Goal: Task Accomplishment & Management: Complete application form

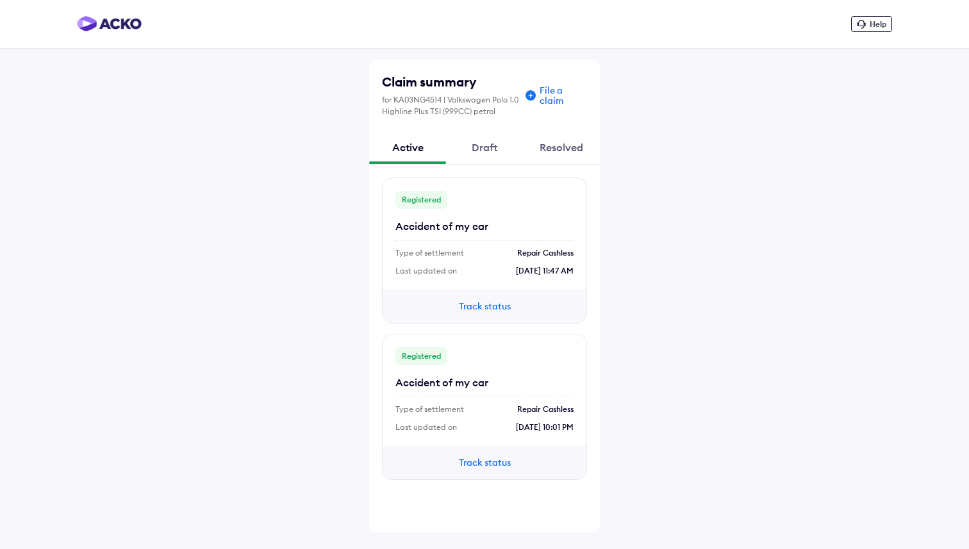
click at [480, 146] on div "Draft" at bounding box center [484, 147] width 77 height 35
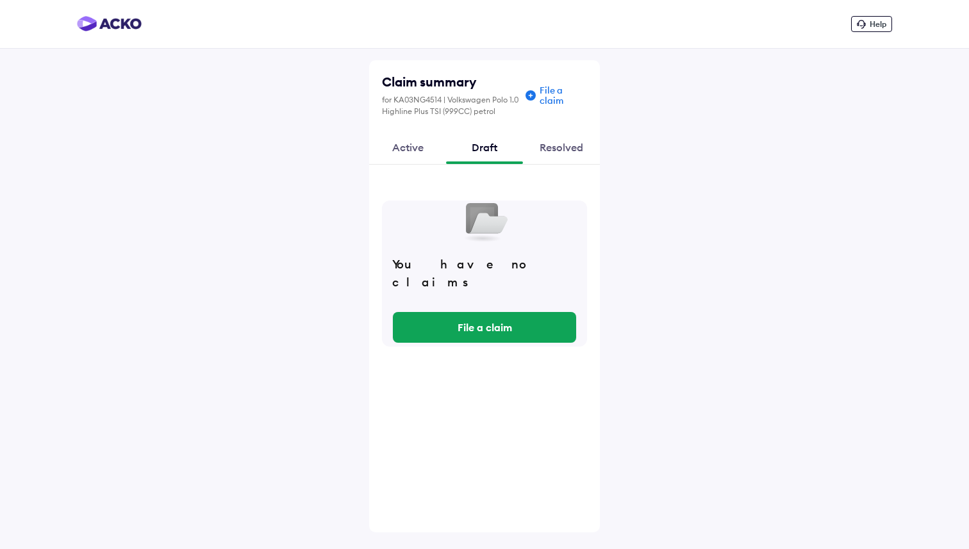
click at [406, 149] on div "Active" at bounding box center [407, 147] width 77 height 35
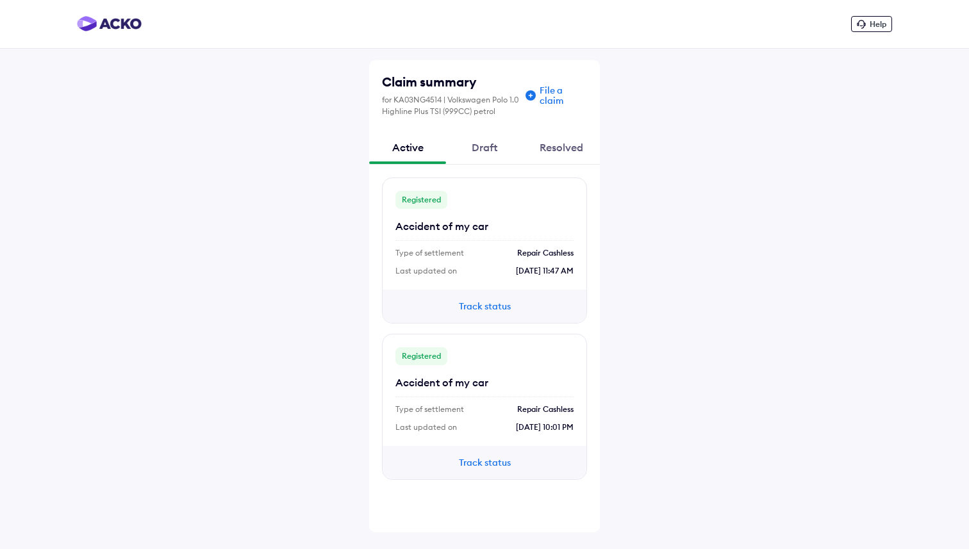
click at [486, 305] on button "Track status" at bounding box center [484, 306] width 77 height 14
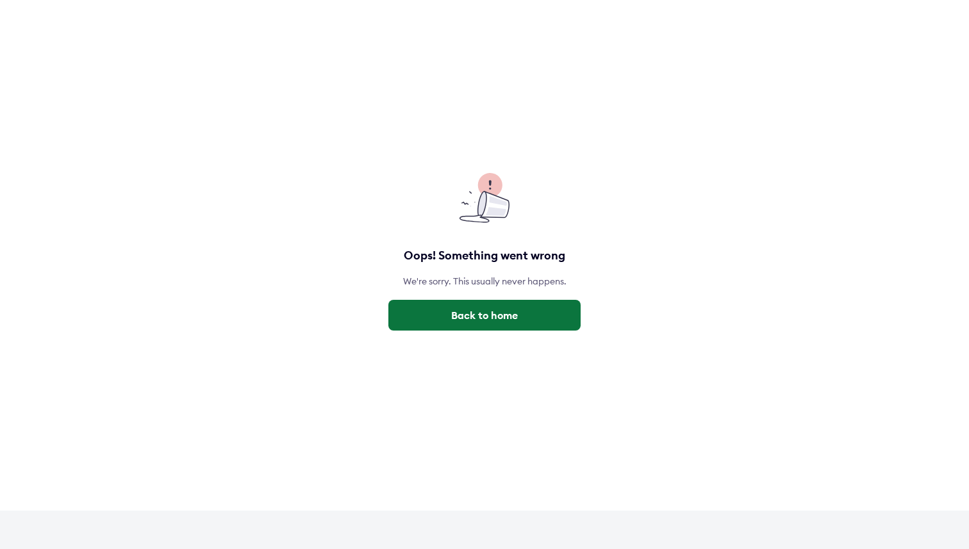
click at [454, 318] on button "Back to home" at bounding box center [484, 315] width 192 height 31
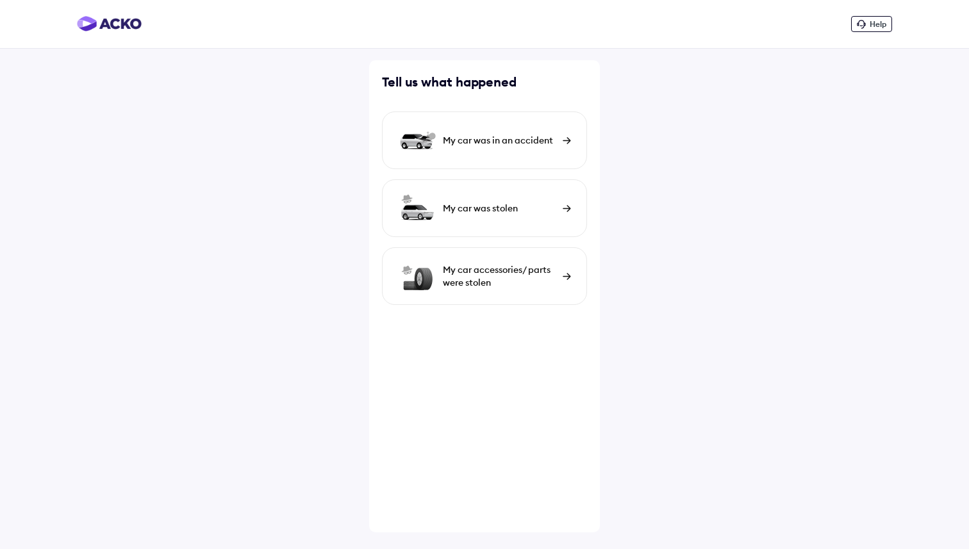
click at [482, 129] on div "My car was in an accident" at bounding box center [484, 141] width 205 height 58
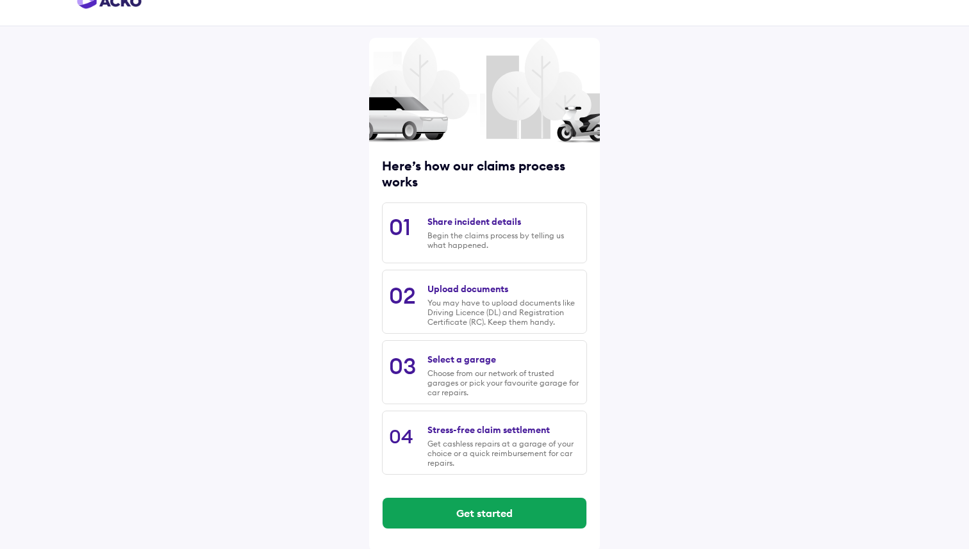
scroll to position [26, 0]
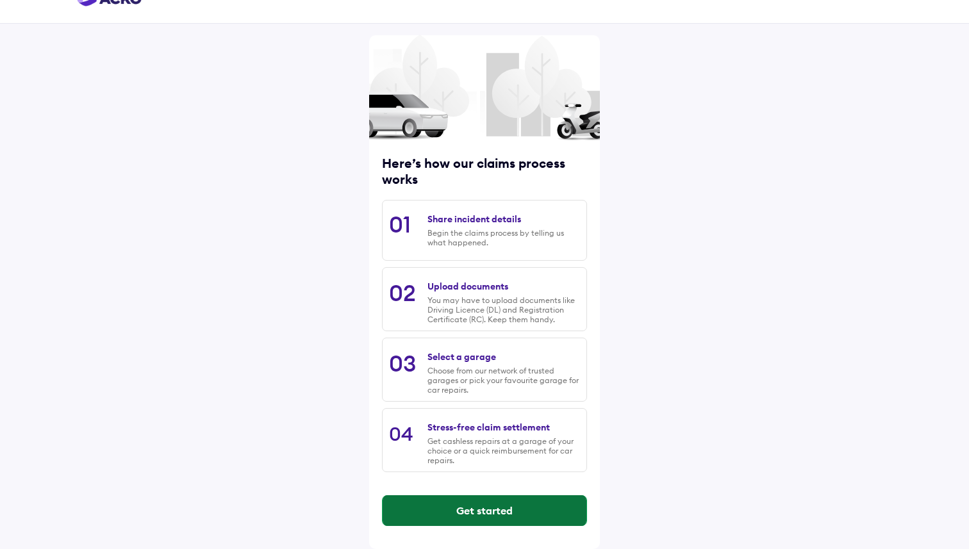
click at [486, 506] on button "Get started" at bounding box center [485, 510] width 204 height 31
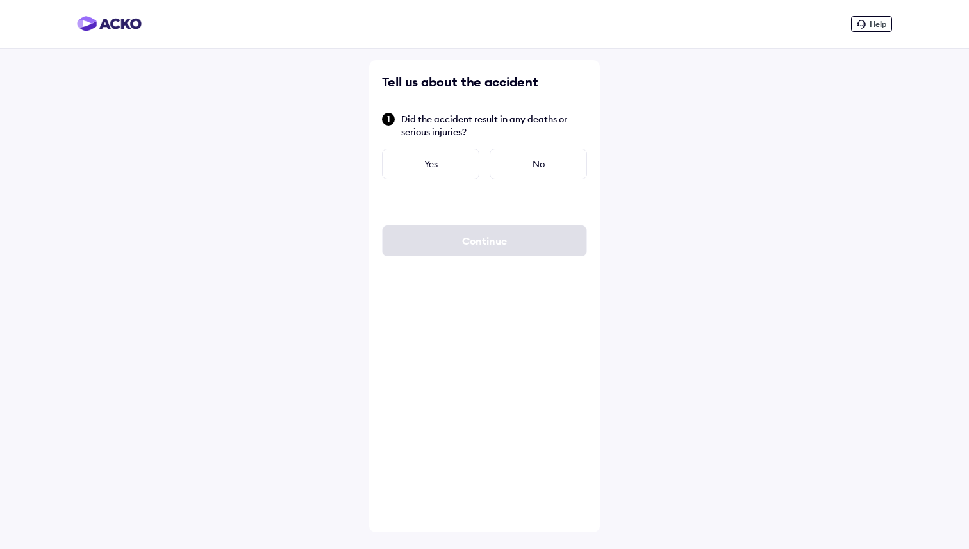
scroll to position [0, 0]
click at [512, 160] on div "No" at bounding box center [538, 164] width 97 height 31
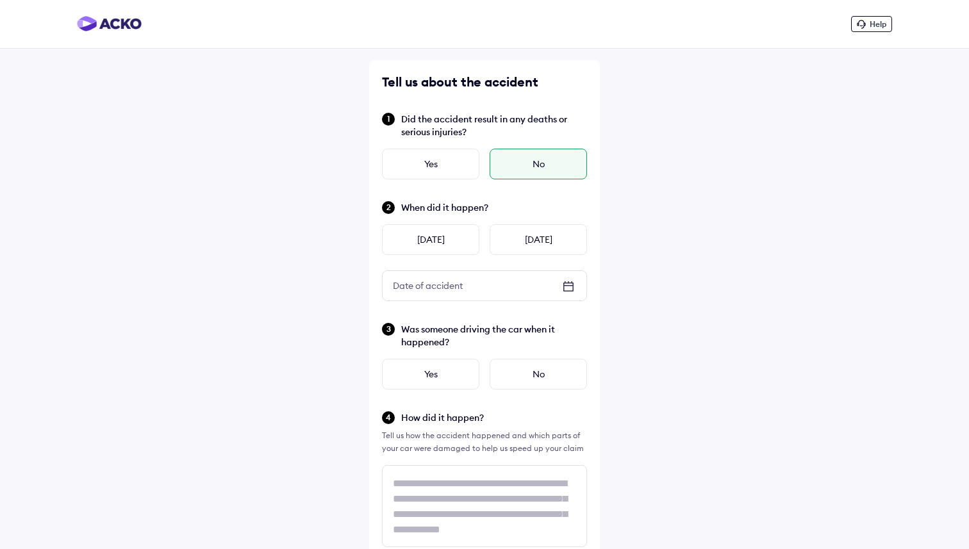
click at [563, 289] on icon at bounding box center [568, 287] width 10 height 9
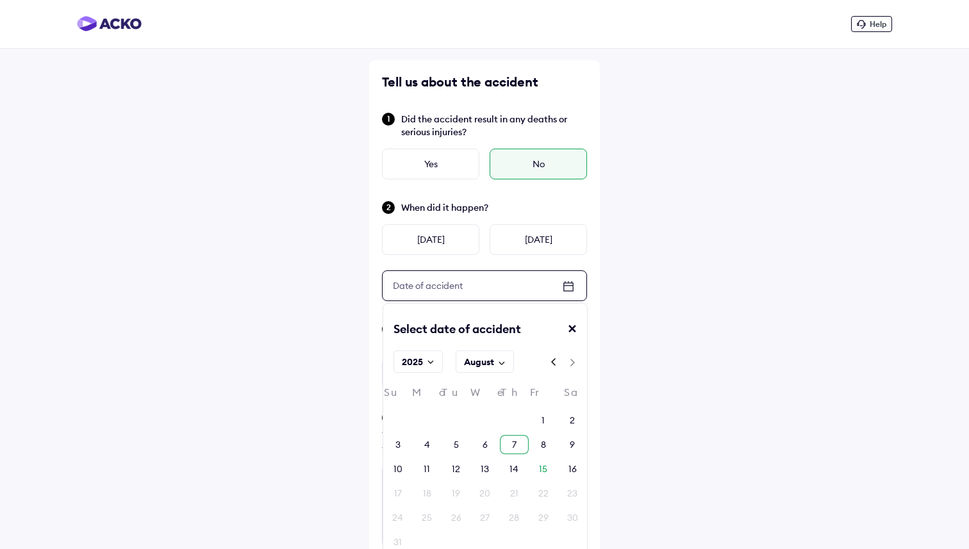
click at [518, 445] on div "7" at bounding box center [514, 444] width 29 height 19
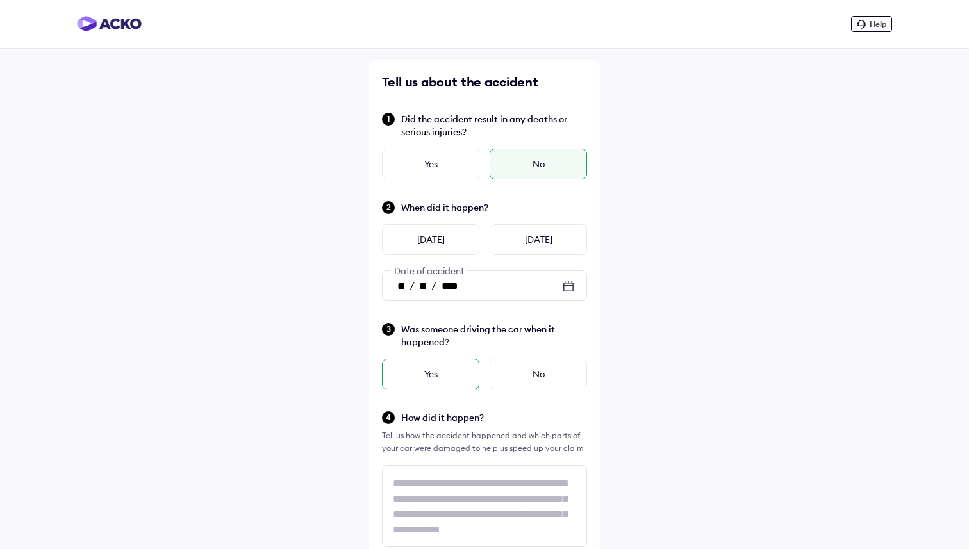
click at [440, 370] on div "Yes" at bounding box center [430, 374] width 97 height 31
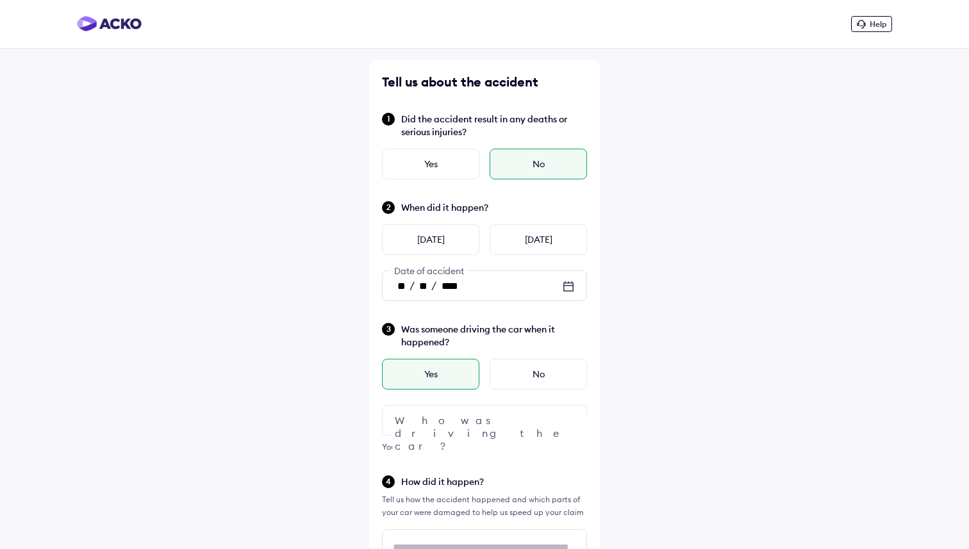
click at [456, 428] on div at bounding box center [484, 420] width 205 height 31
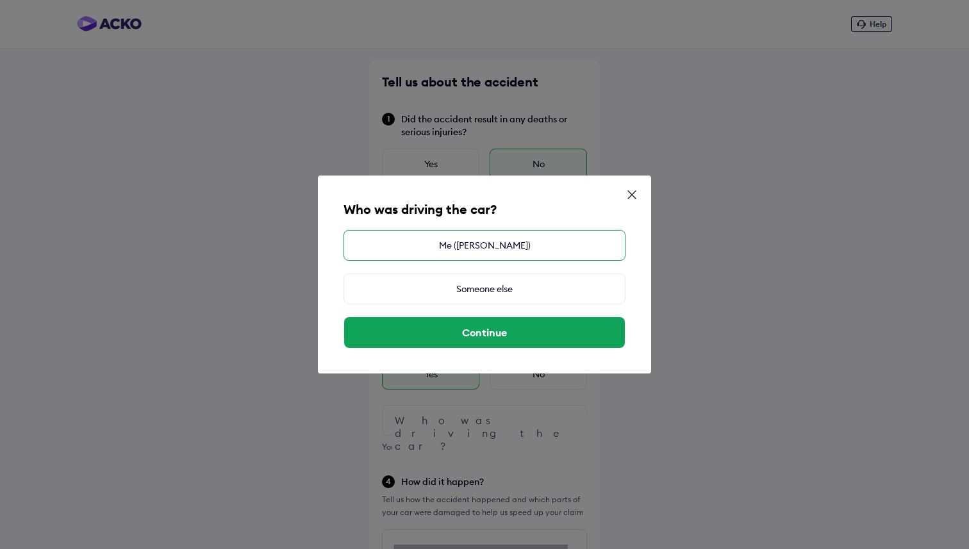
click at [419, 252] on div "Me (DIVYANSHU KUMAWAT)" at bounding box center [484, 245] width 282 height 31
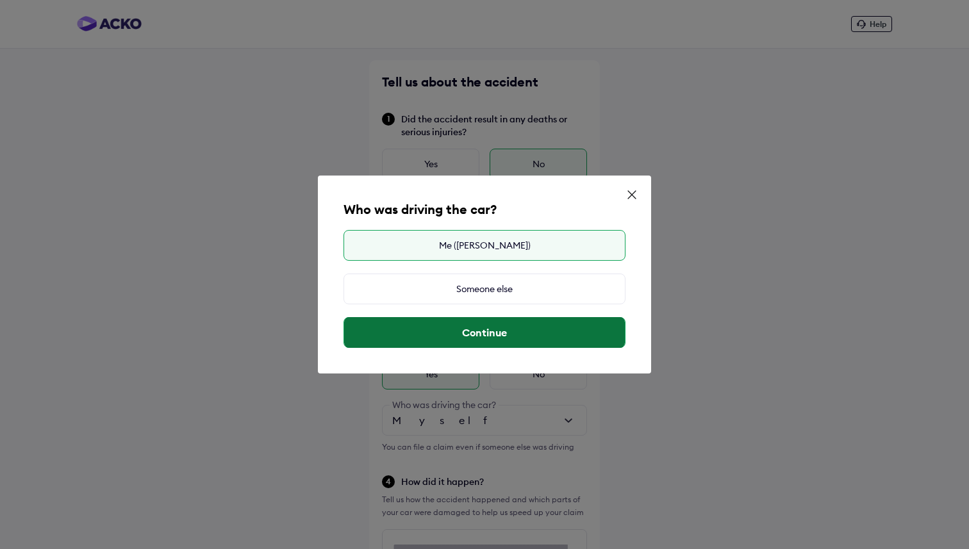
click at [470, 335] on button "Continue" at bounding box center [484, 332] width 281 height 31
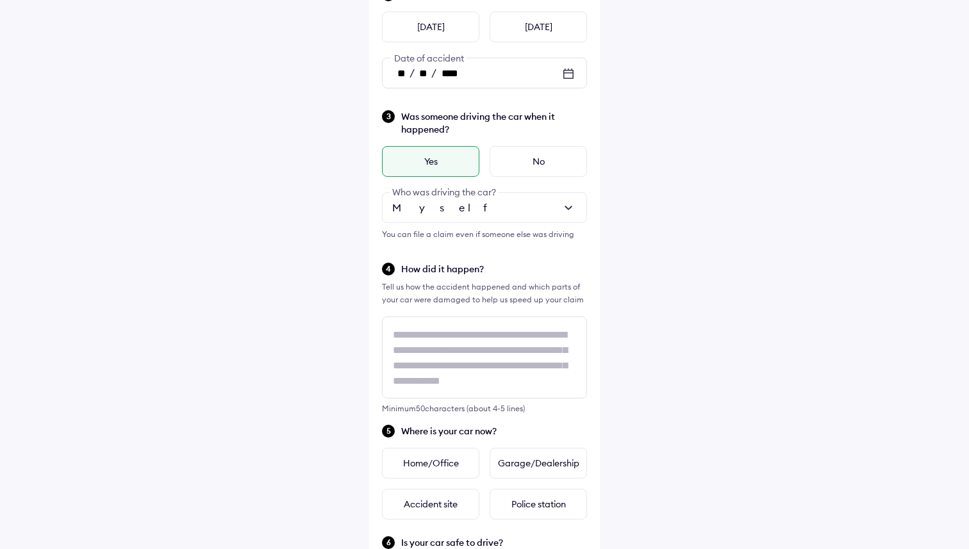
scroll to position [1, 0]
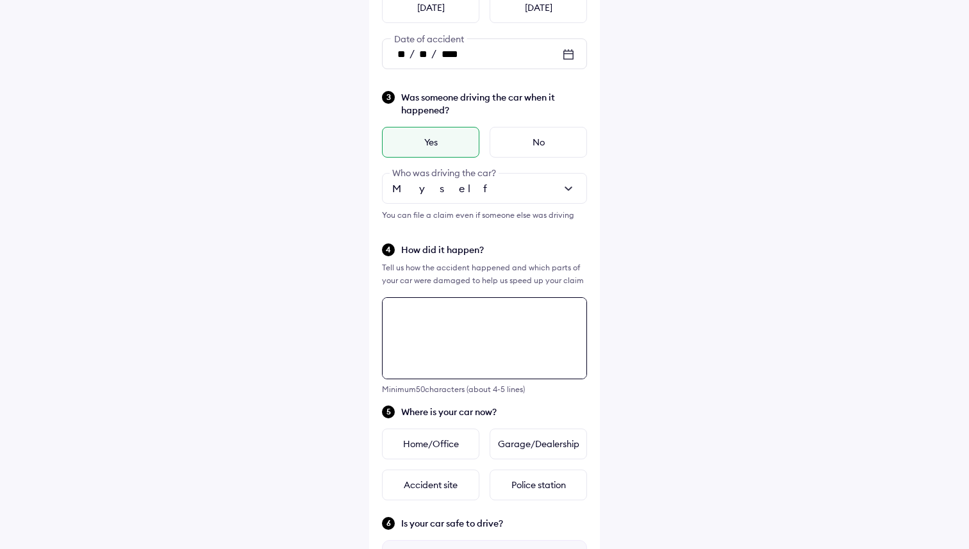
click at [445, 328] on textarea at bounding box center [484, 338] width 205 height 82
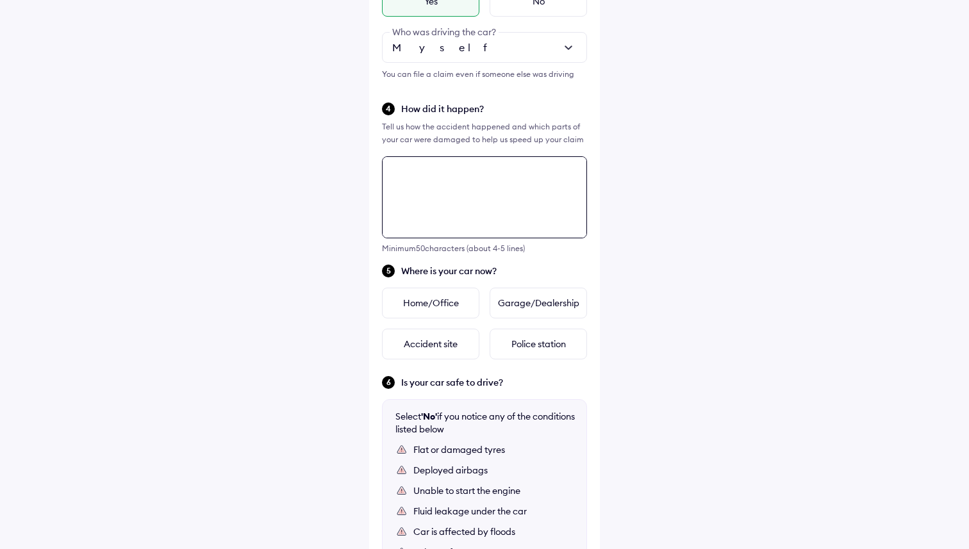
scroll to position [363, 0]
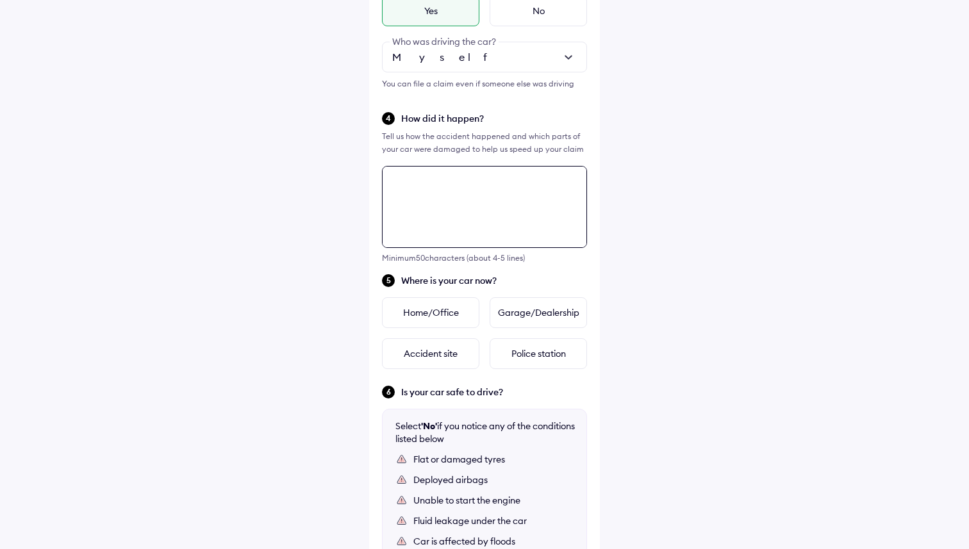
click at [420, 206] on textarea at bounding box center [484, 207] width 205 height 82
click at [429, 217] on textarea "**********" at bounding box center [484, 207] width 205 height 82
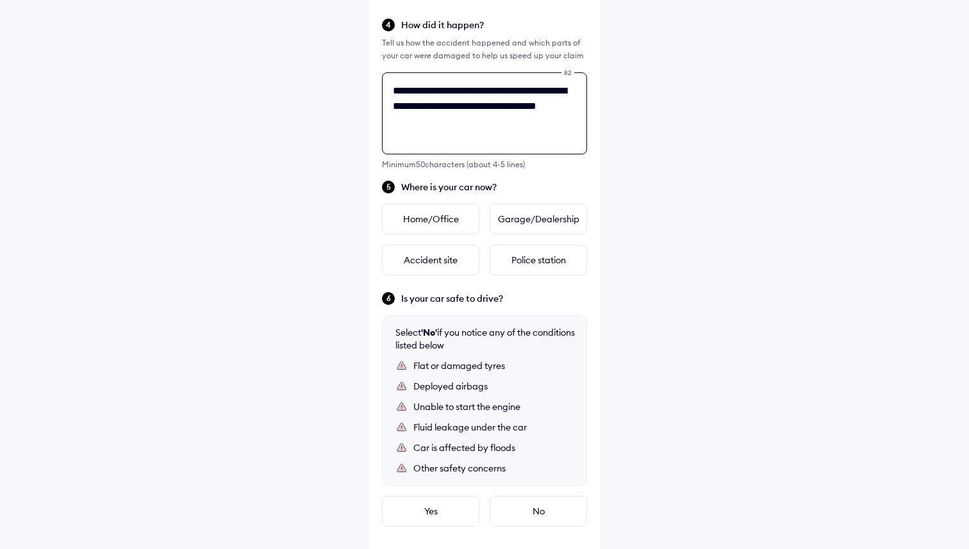
scroll to position [452, 0]
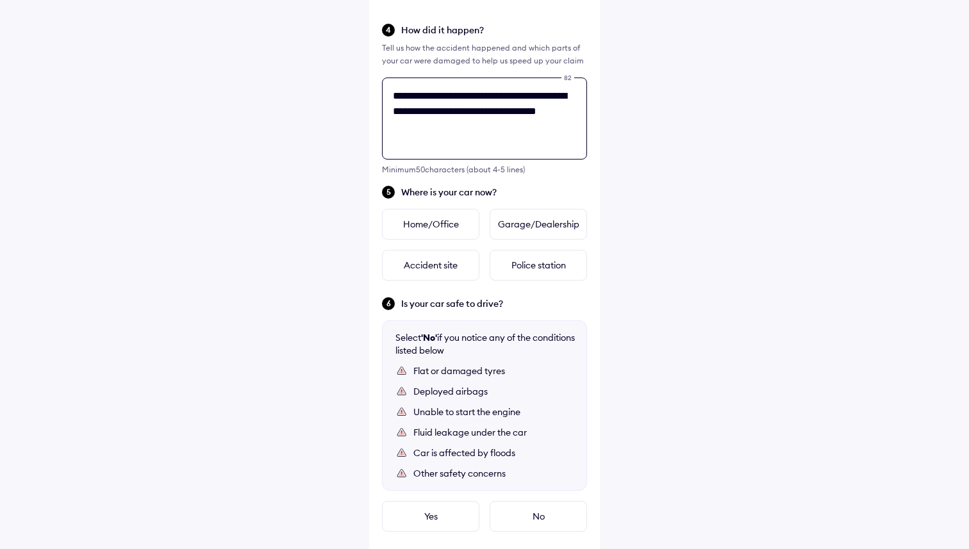
click at [429, 130] on textarea "**********" at bounding box center [484, 119] width 205 height 82
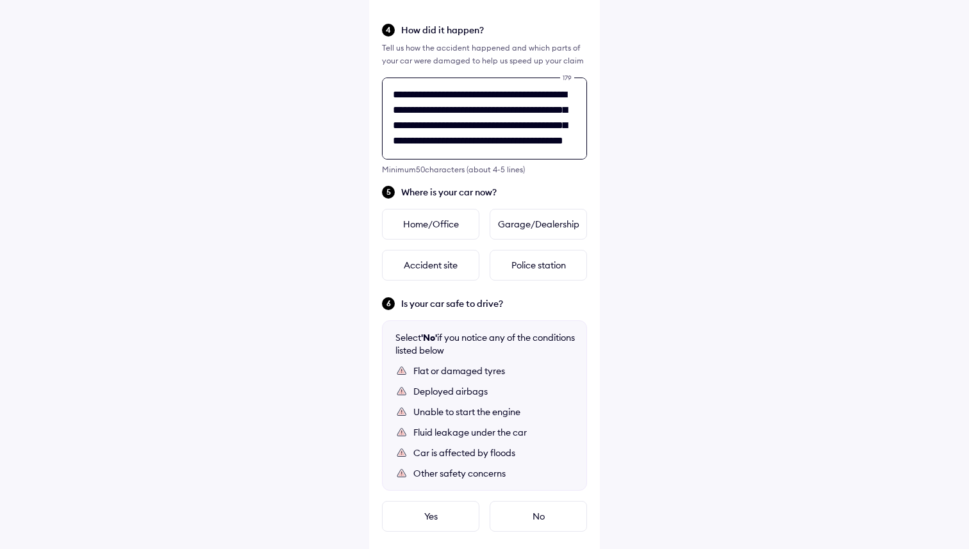
scroll to position [21, 0]
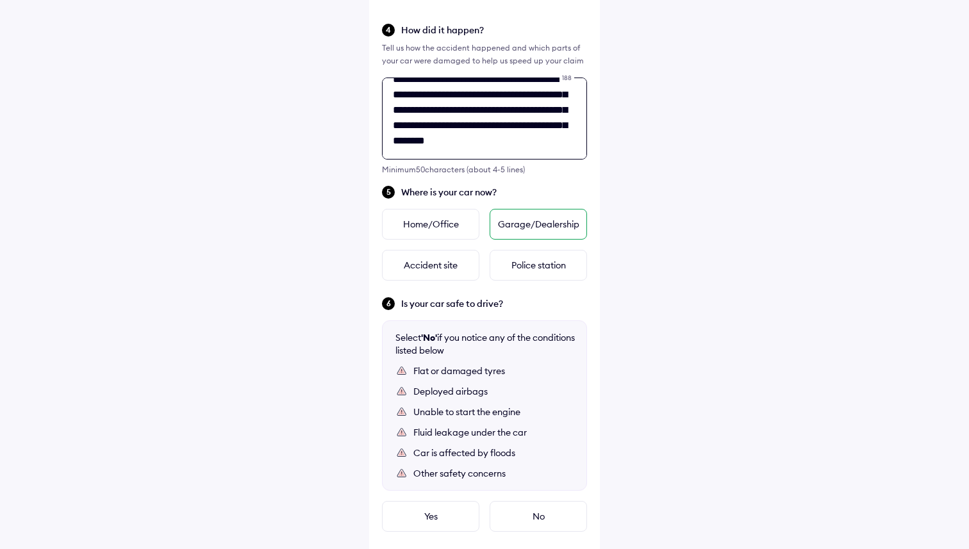
type textarea "**********"
click at [539, 229] on div "Garage/Dealership" at bounding box center [538, 224] width 97 height 31
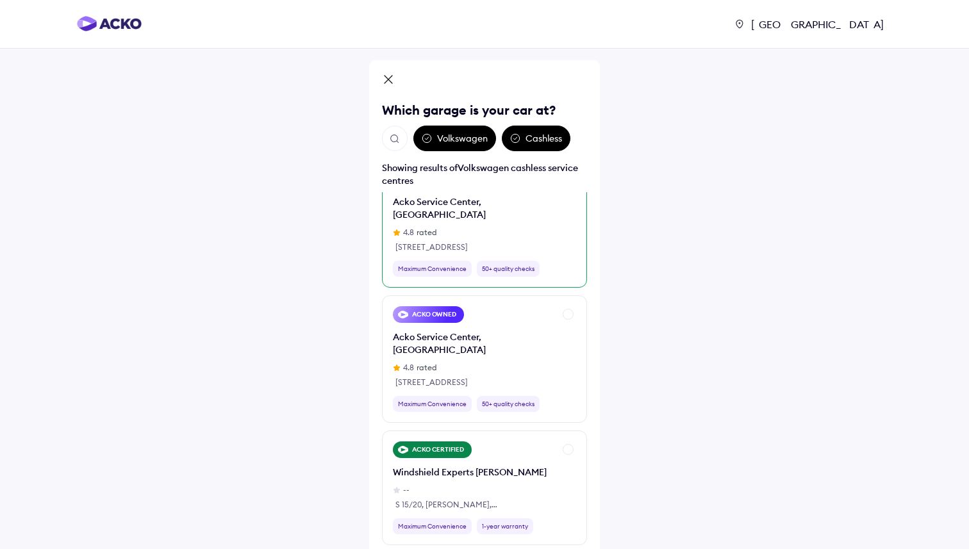
scroll to position [0, 0]
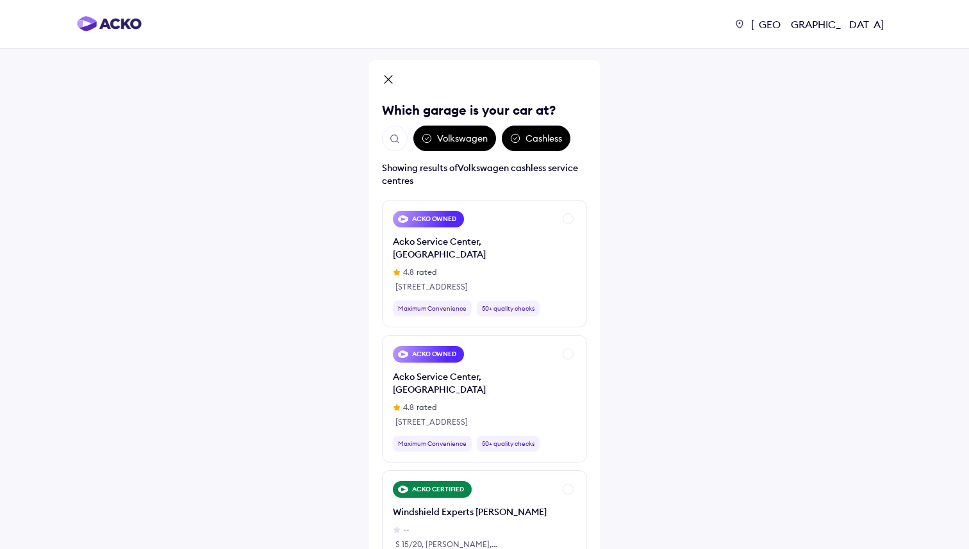
click at [392, 138] on img "Open search" at bounding box center [395, 139] width 12 height 12
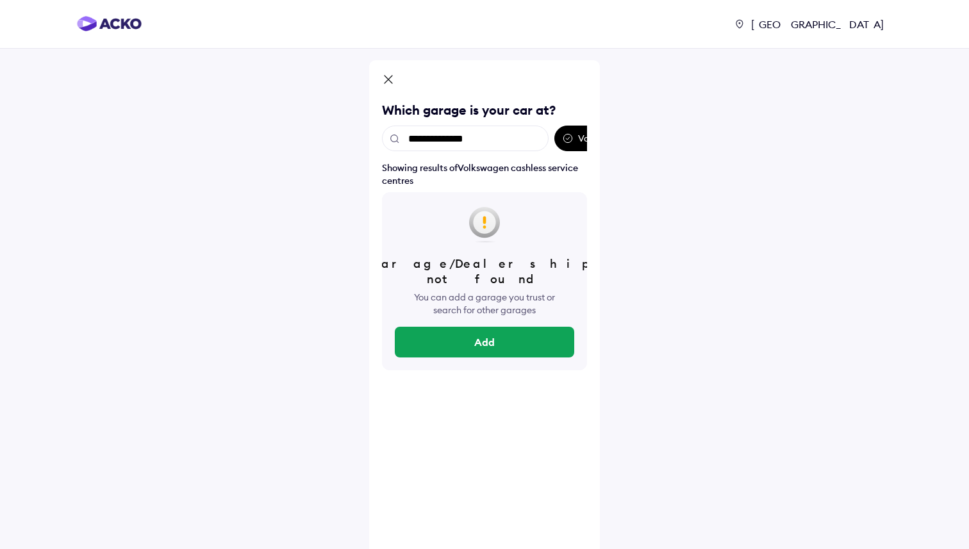
click at [434, 139] on input "**********" at bounding box center [465, 139] width 167 height 26
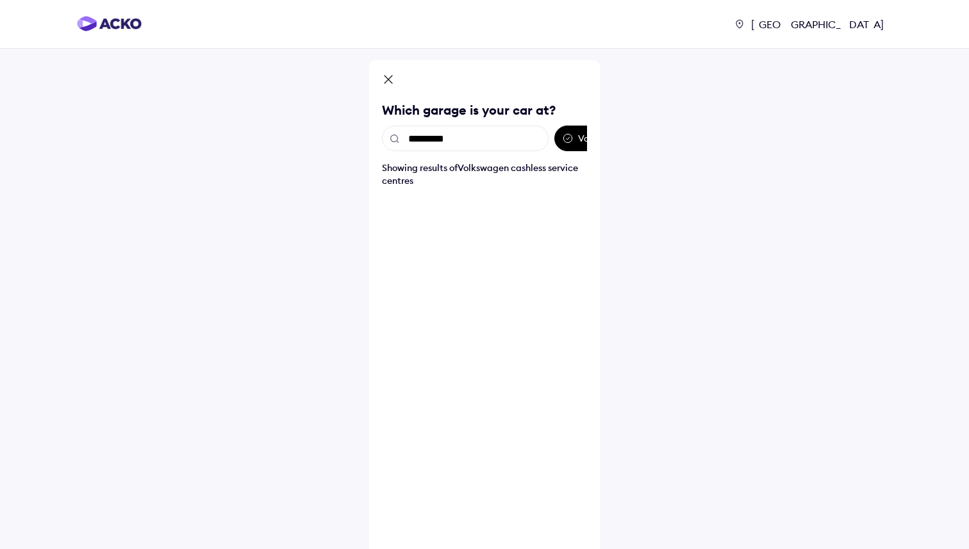
type input "*********"
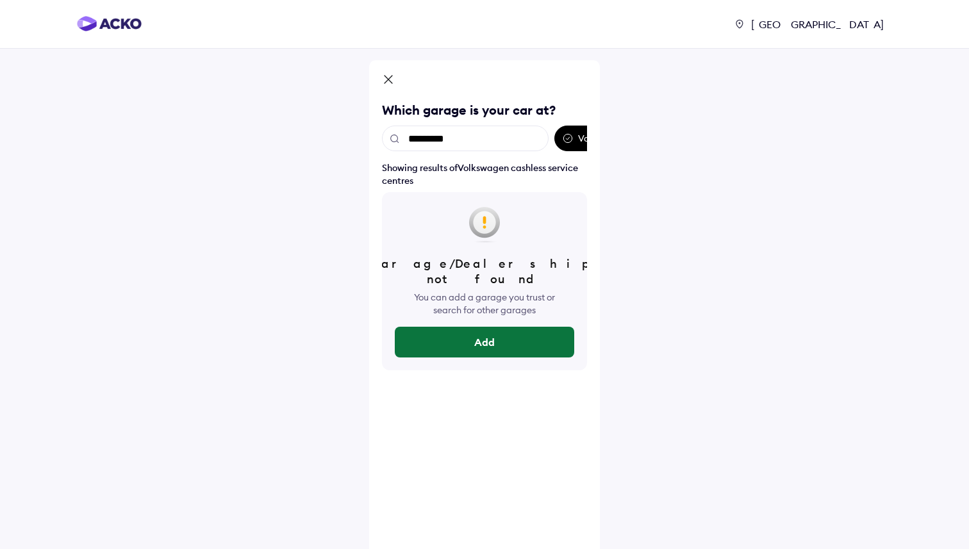
click at [550, 333] on button "Add" at bounding box center [484, 342] width 179 height 31
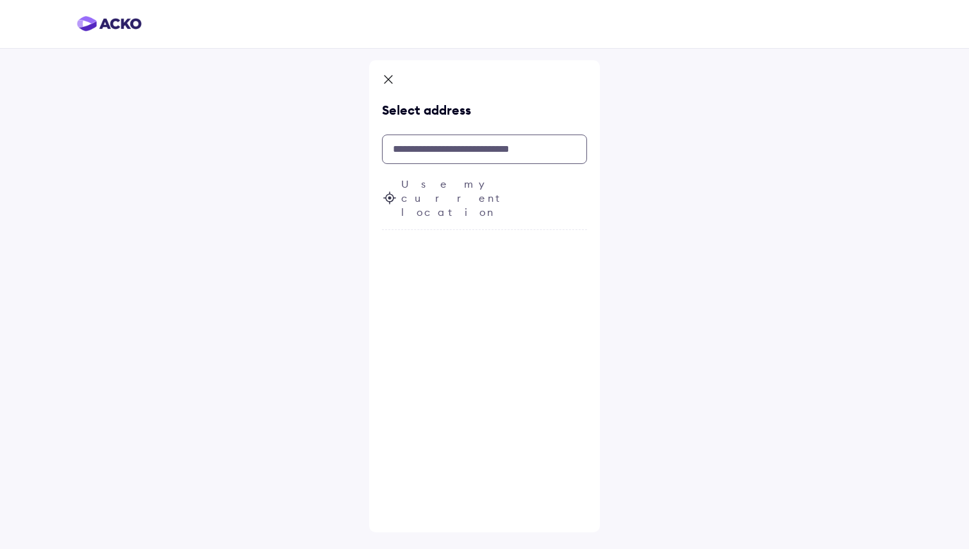
click at [469, 147] on input "text" at bounding box center [484, 149] width 205 height 29
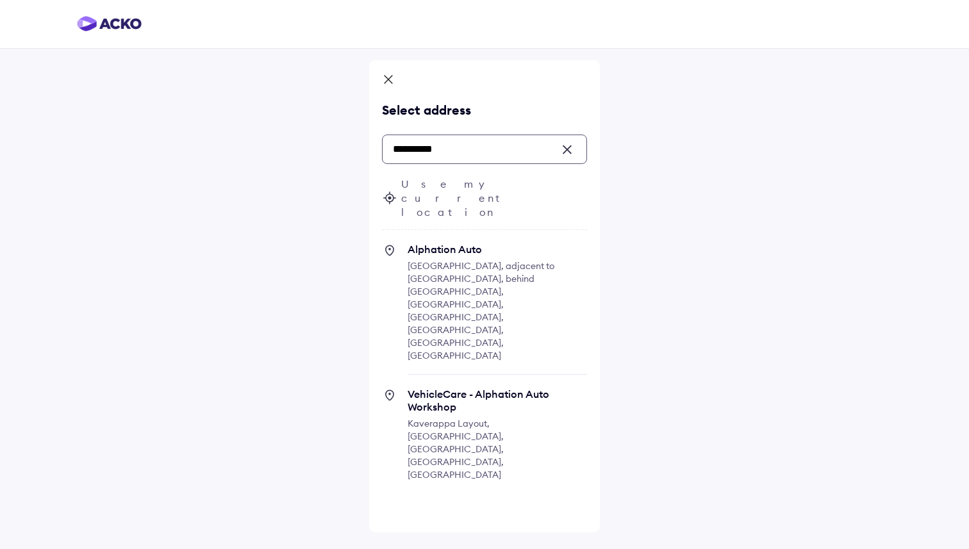
click at [476, 260] on span "Kempapura Main Road, adjacent to Hatha Coco Nest, behind Yemalur, Kempapura, Be…" at bounding box center [481, 310] width 147 height 101
type input "*********"
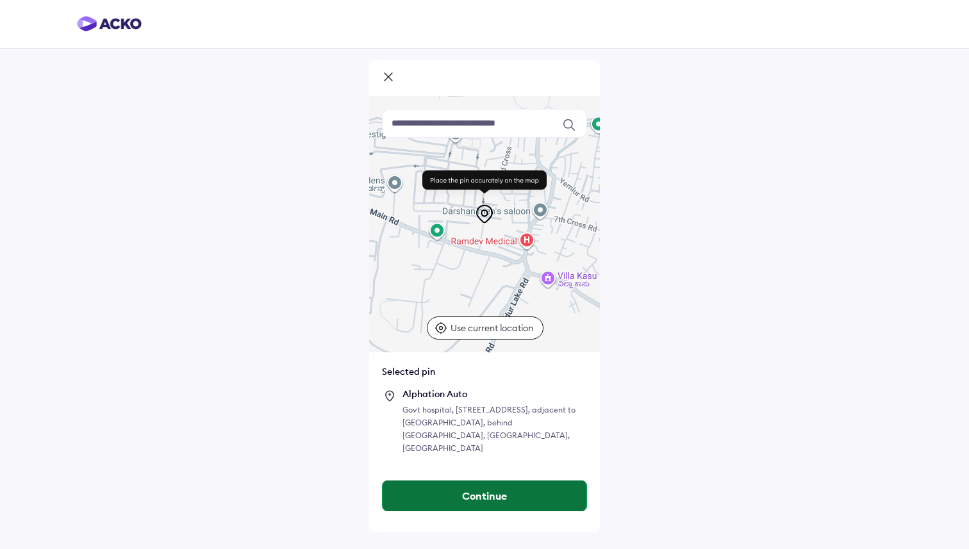
click at [477, 490] on button "Continue" at bounding box center [485, 496] width 204 height 31
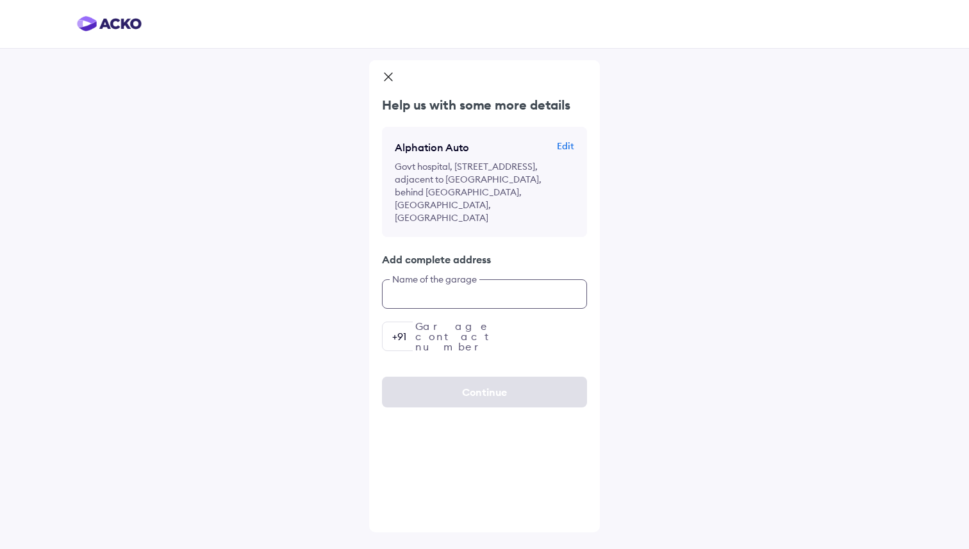
click at [458, 288] on input "text" at bounding box center [484, 293] width 205 height 29
type input "**********"
click at [483, 339] on input "number" at bounding box center [484, 336] width 205 height 29
paste input "**********"
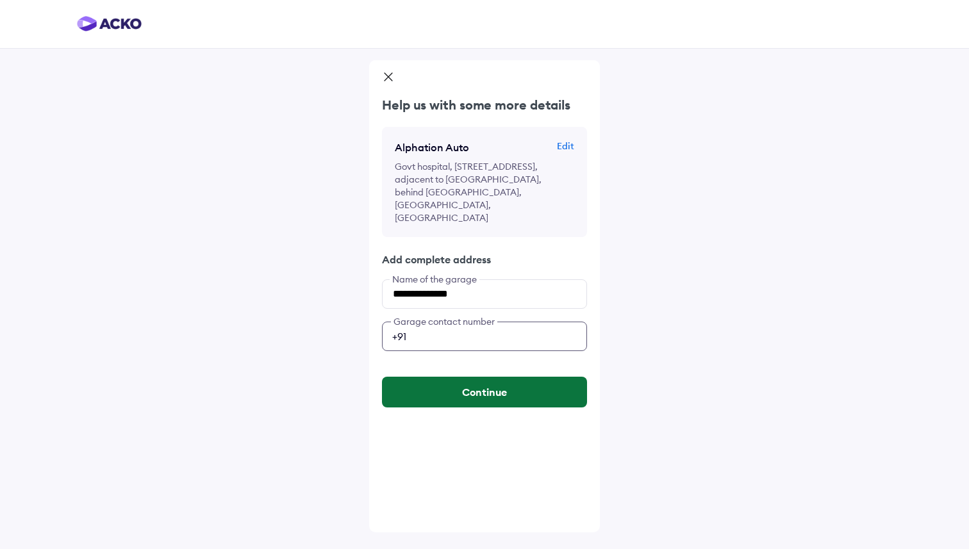
type input "**********"
click at [472, 391] on button "Continue" at bounding box center [484, 392] width 205 height 31
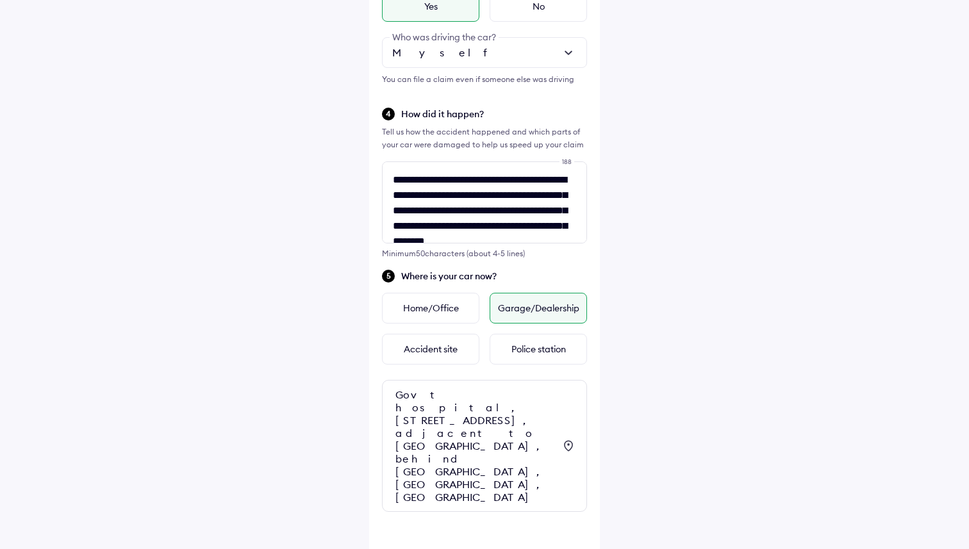
scroll to position [402, 0]
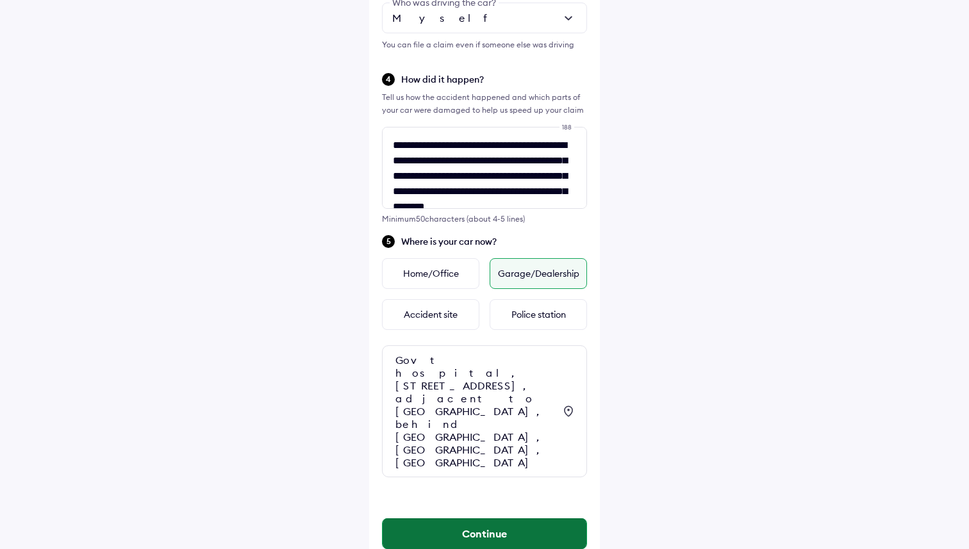
click at [487, 518] on button "Continue" at bounding box center [485, 533] width 204 height 31
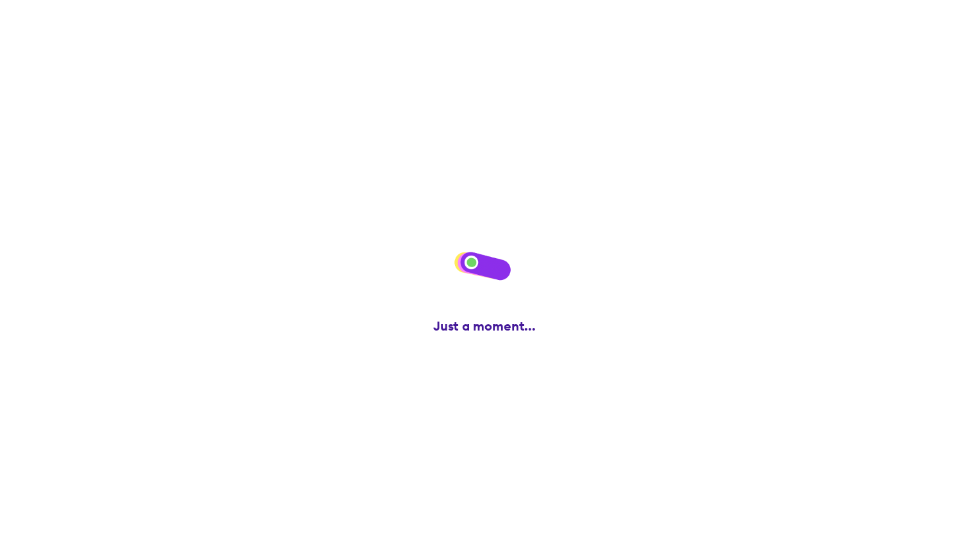
scroll to position [0, 0]
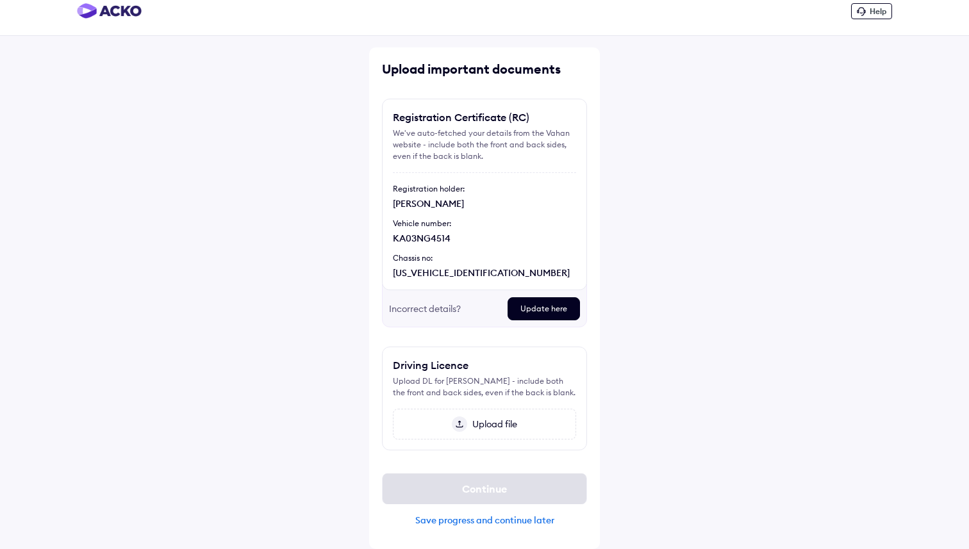
scroll to position [24, 0]
click at [508, 421] on span "Upload file" at bounding box center [492, 424] width 50 height 12
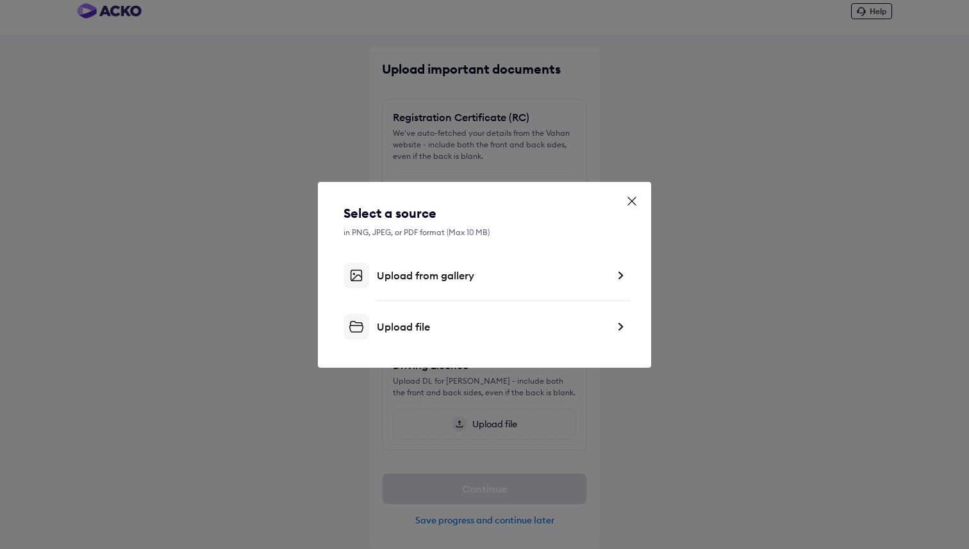
click at [427, 322] on div "Upload file" at bounding box center [492, 326] width 231 height 13
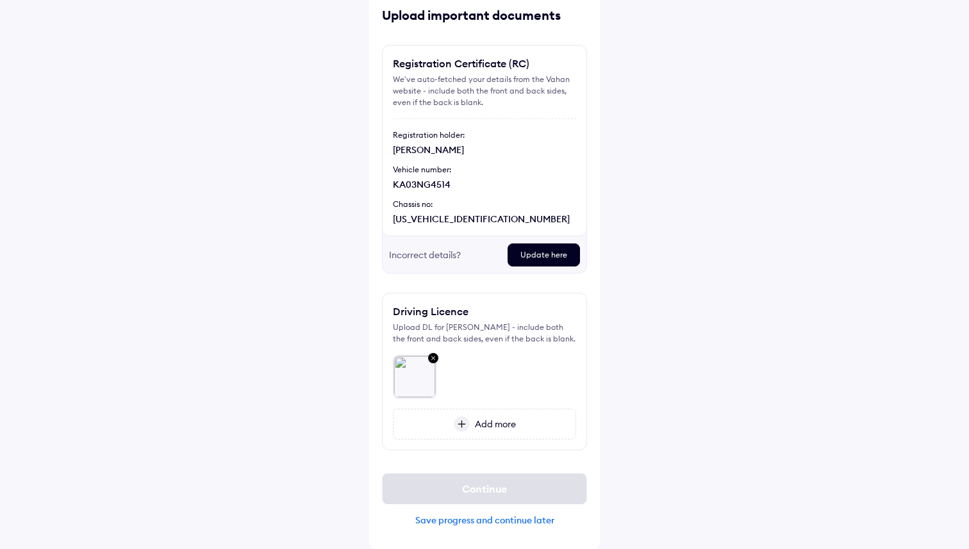
scroll to position [78, 0]
click at [502, 429] on span "Add more" at bounding box center [493, 424] width 46 height 12
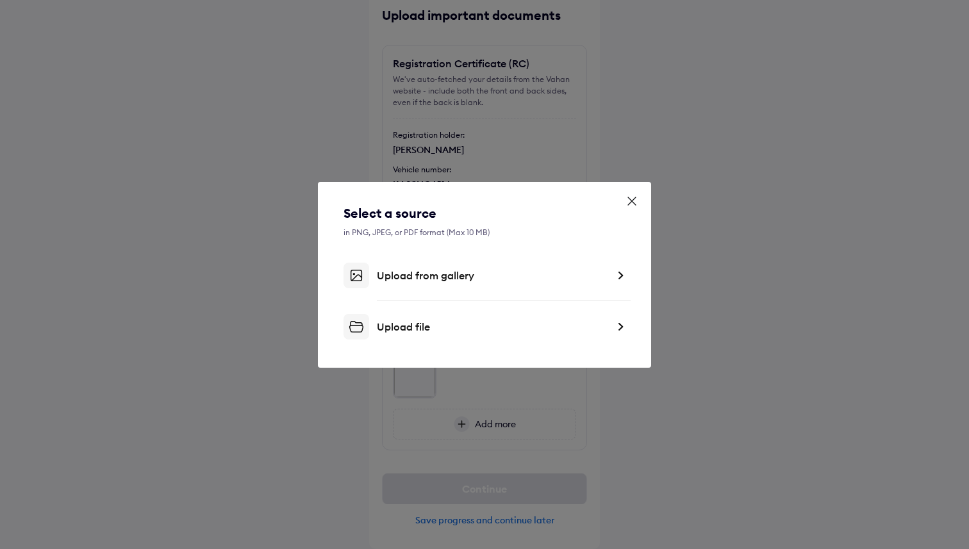
click at [436, 318] on div "Upload file" at bounding box center [484, 327] width 282 height 26
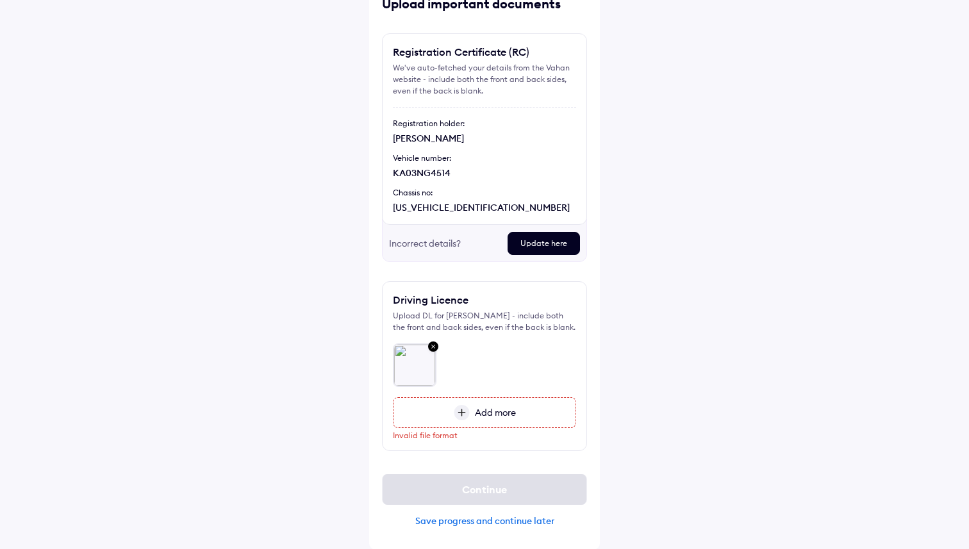
click at [497, 418] on span "Add more" at bounding box center [493, 413] width 46 height 12
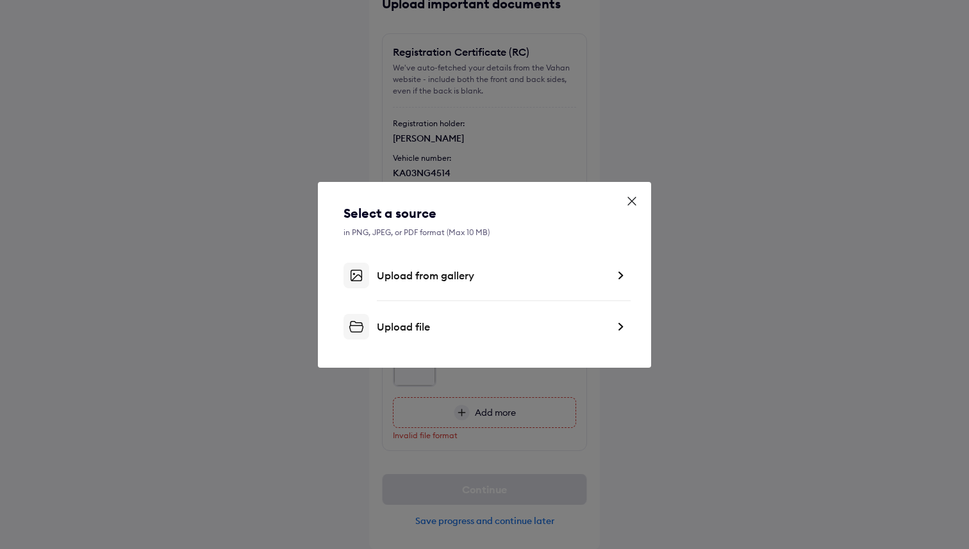
click at [436, 318] on div "Upload file" at bounding box center [484, 327] width 282 height 26
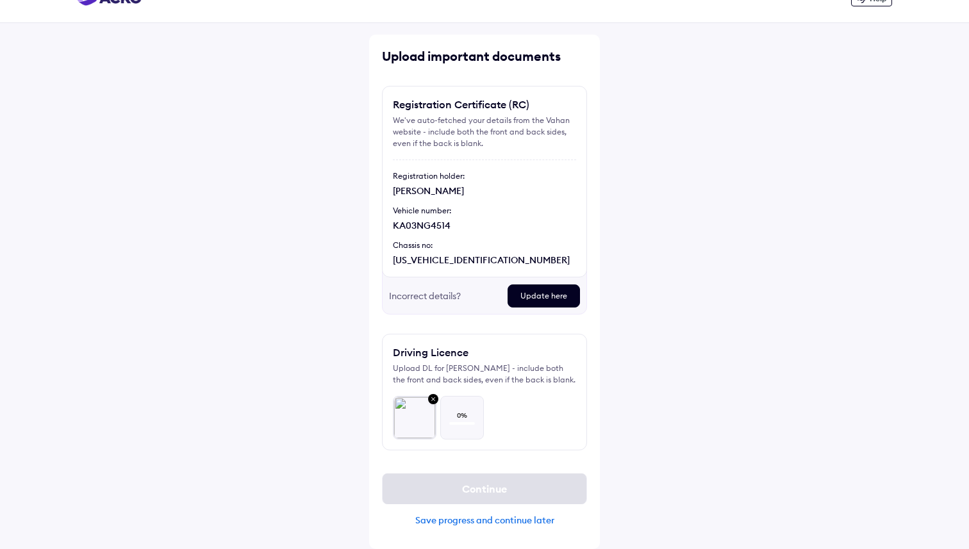
scroll to position [37, 0]
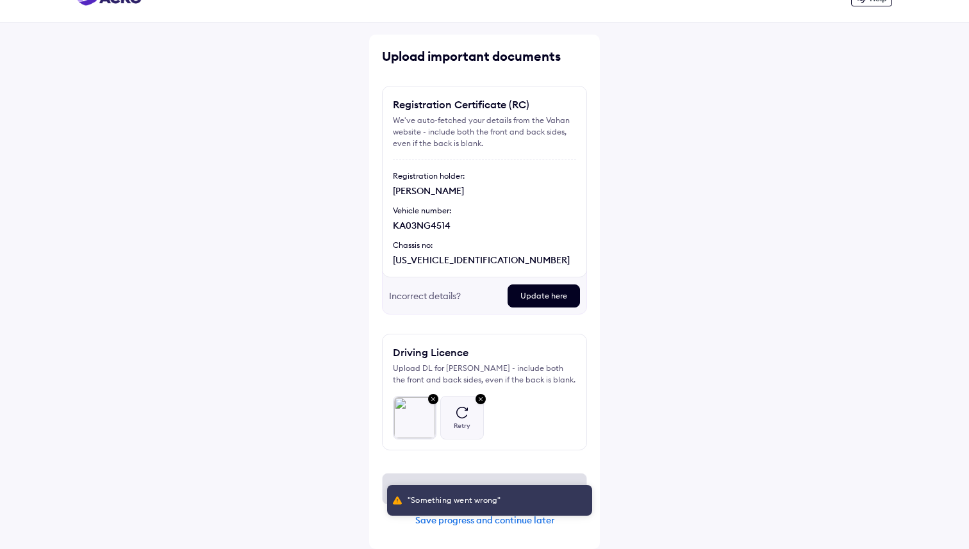
click at [608, 410] on div "Help Upload important documents Registration Certificate (RC) We've auto-fetche…" at bounding box center [484, 261] width 969 height 575
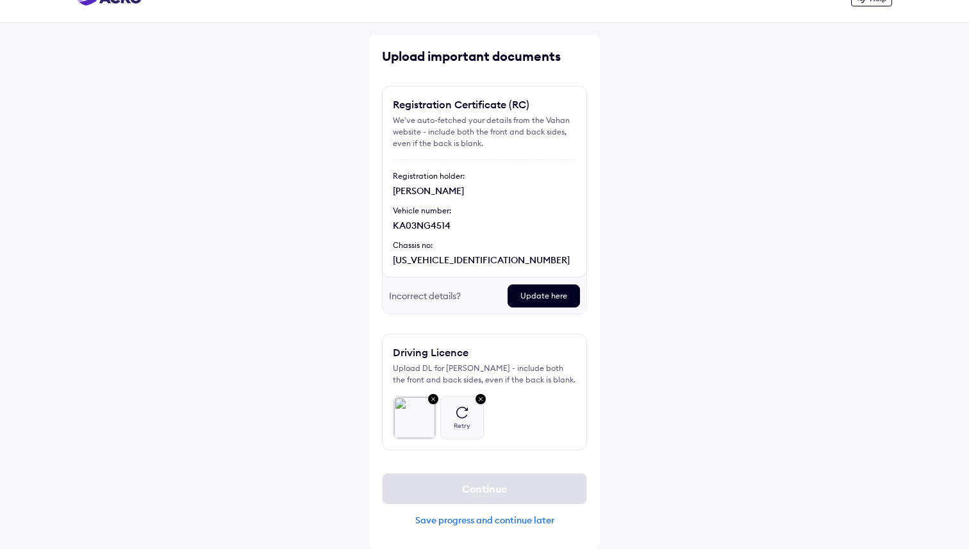
click at [481, 395] on img at bounding box center [480, 400] width 15 height 17
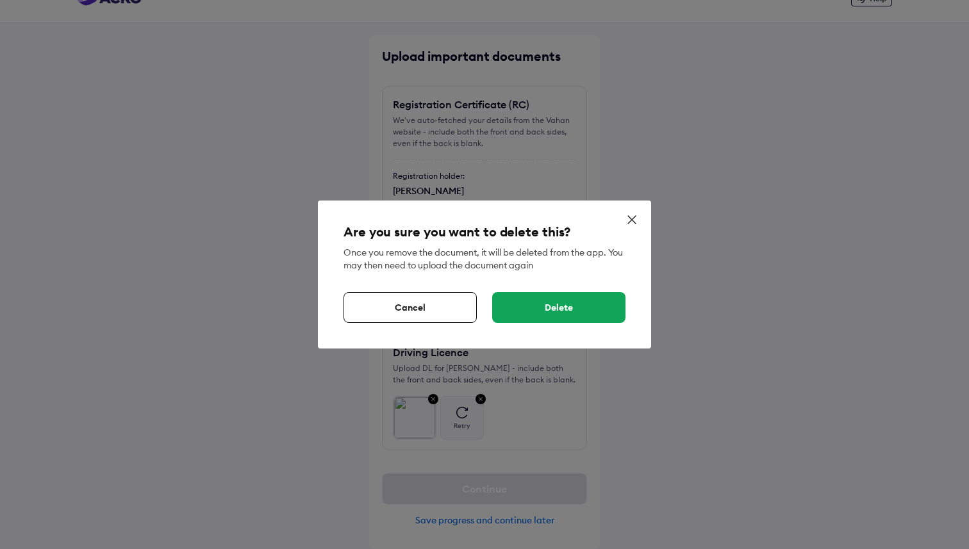
click at [518, 313] on div "Delete" at bounding box center [558, 307] width 133 height 31
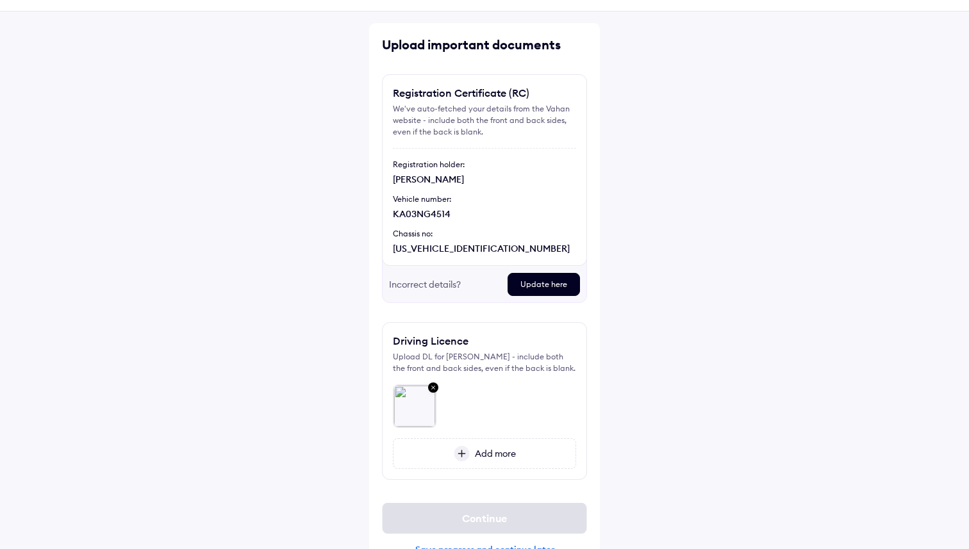
scroll to position [78, 0]
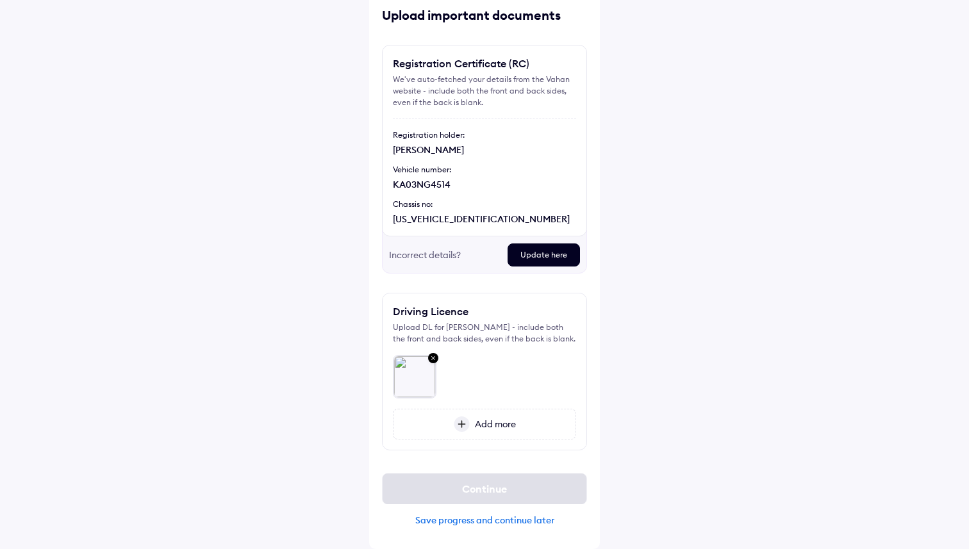
click at [467, 418] on img at bounding box center [462, 424] width 16 height 15
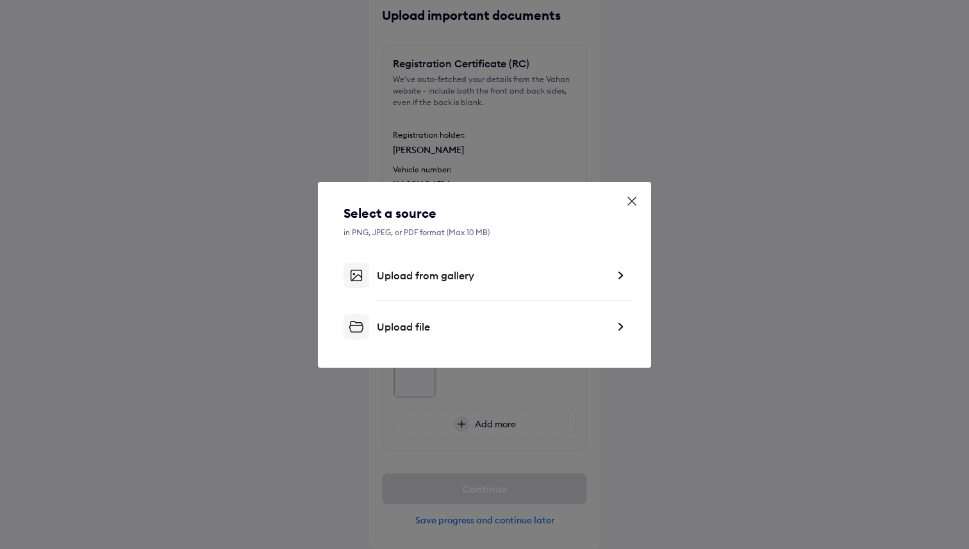
click at [420, 326] on div "Upload file" at bounding box center [492, 326] width 231 height 13
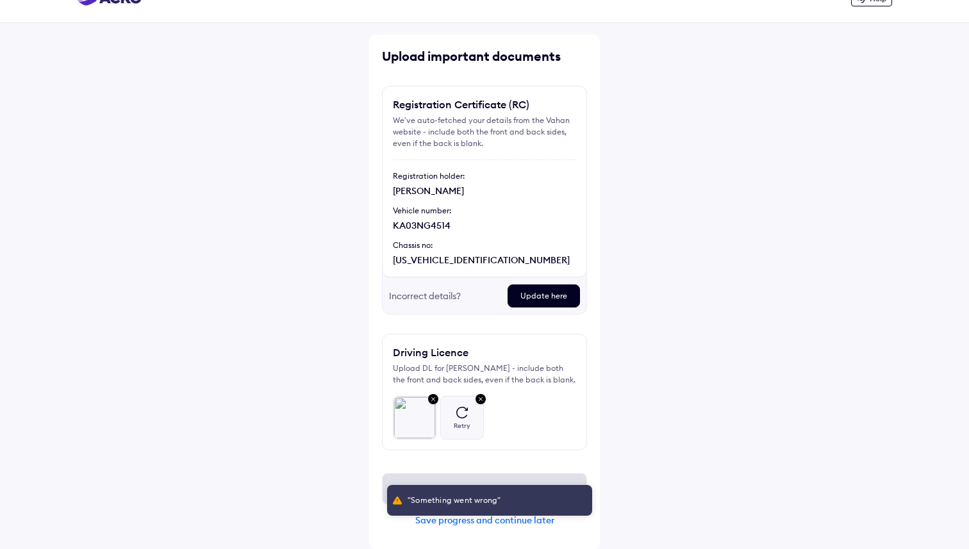
scroll to position [37, 0]
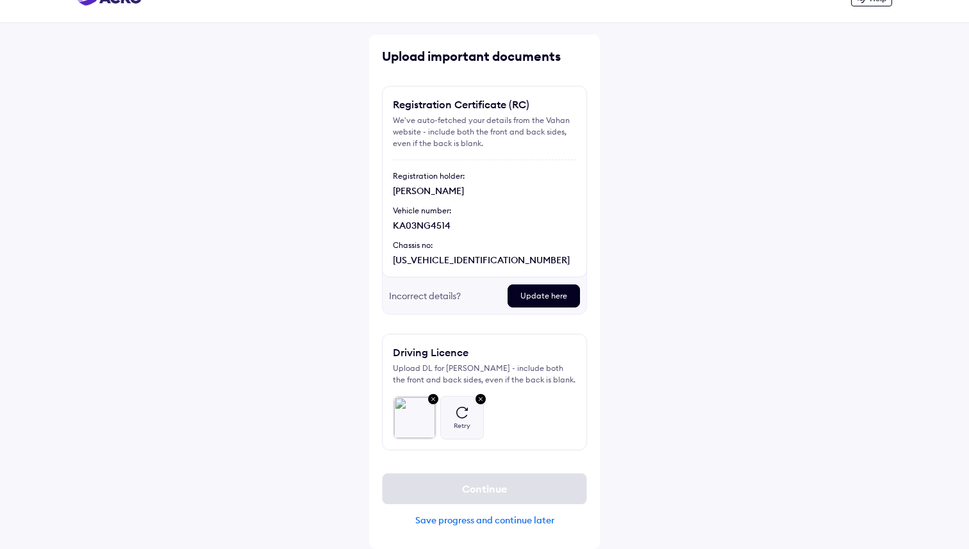
click at [482, 399] on img at bounding box center [480, 400] width 15 height 17
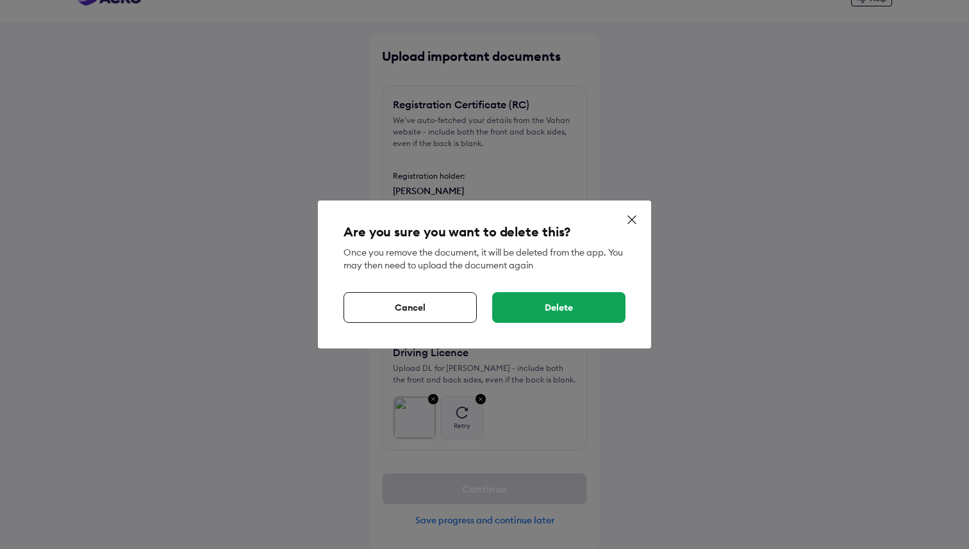
click at [518, 313] on div "Delete" at bounding box center [558, 307] width 133 height 31
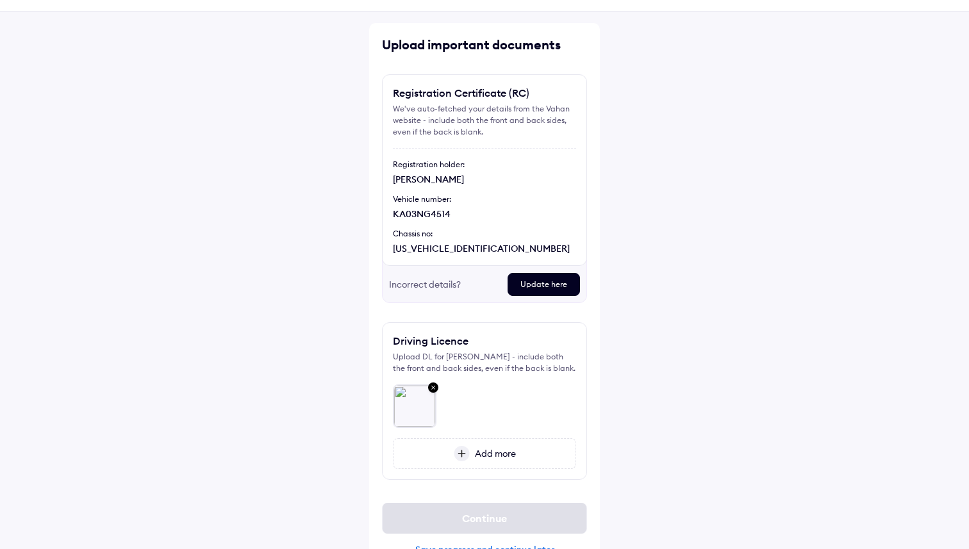
scroll to position [78, 0]
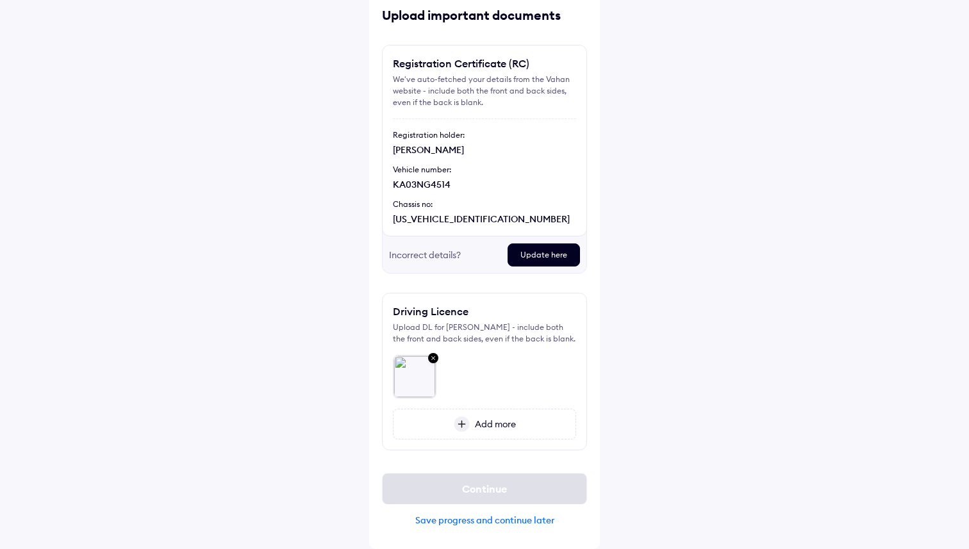
click at [468, 425] on img at bounding box center [462, 424] width 16 height 15
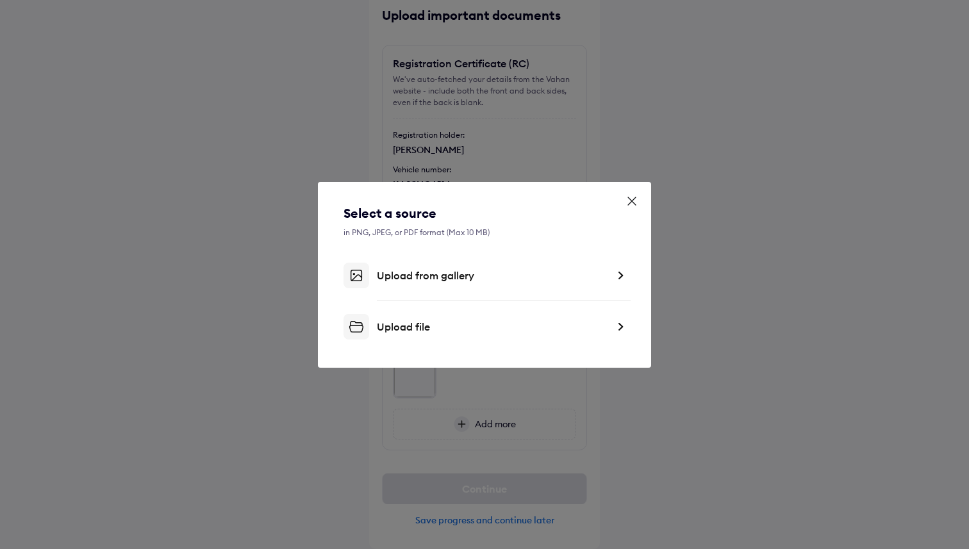
click at [412, 316] on div "Upload file" at bounding box center [484, 327] width 282 height 26
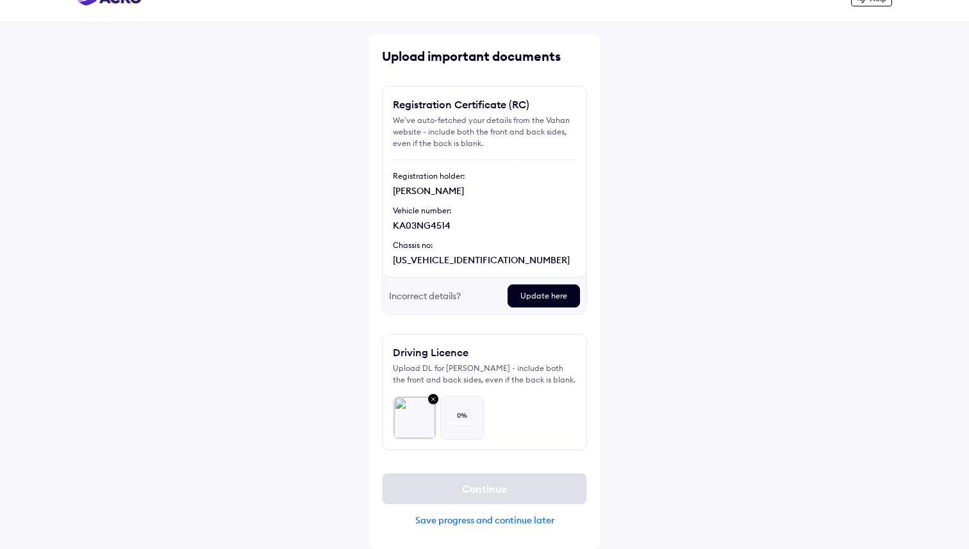
scroll to position [37, 0]
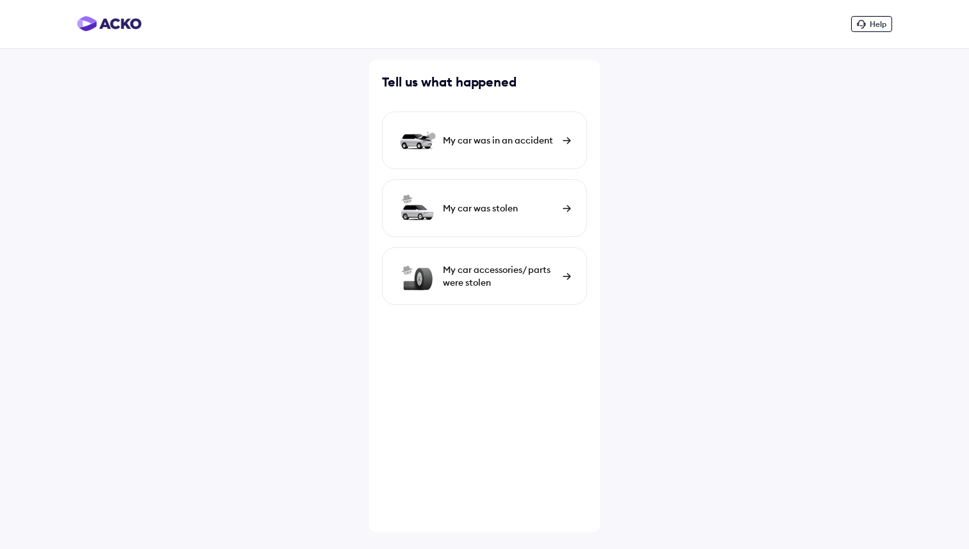
click at [490, 141] on div "My car was in an accident" at bounding box center [499, 140] width 113 height 13
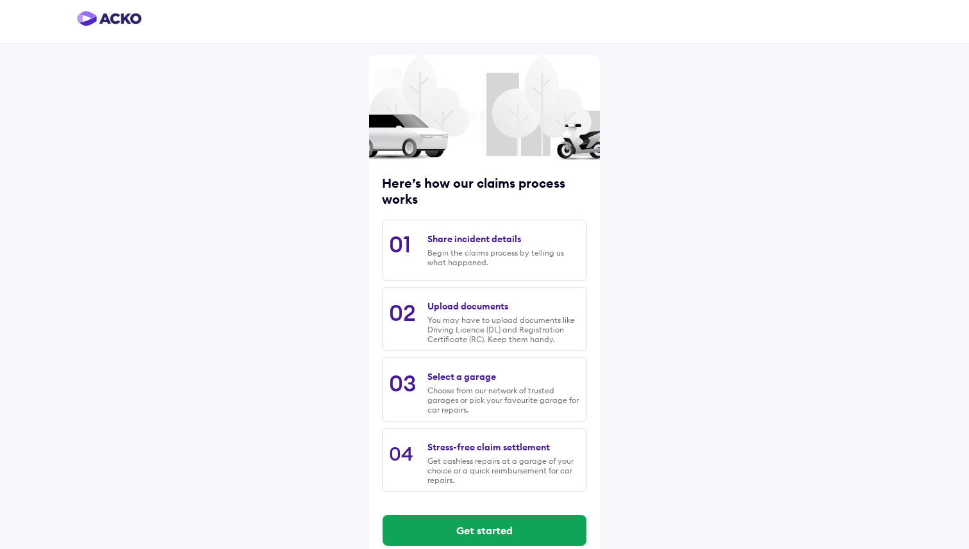
scroll to position [26, 0]
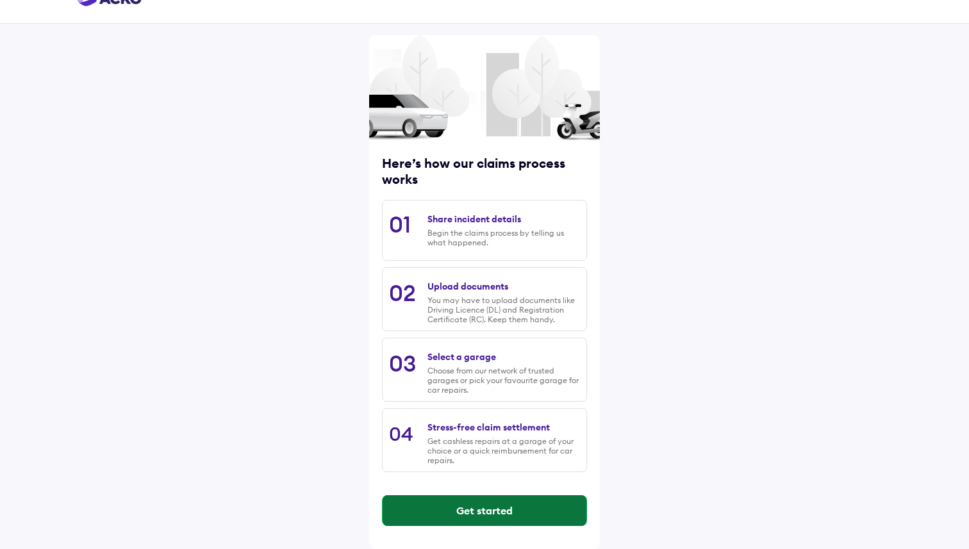
click at [488, 508] on button "Get started" at bounding box center [485, 510] width 204 height 31
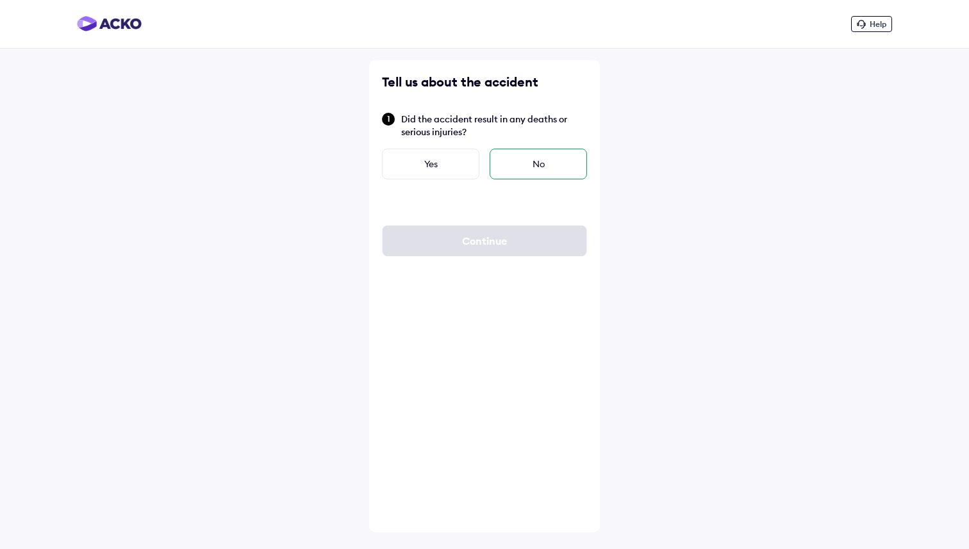
click at [522, 173] on div "No" at bounding box center [538, 164] width 97 height 31
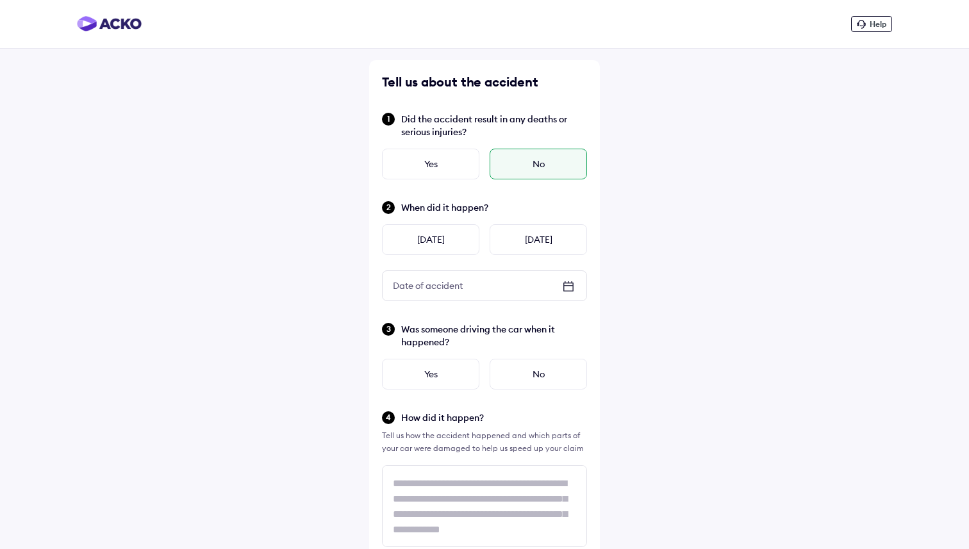
click at [562, 286] on icon at bounding box center [568, 286] width 15 height 15
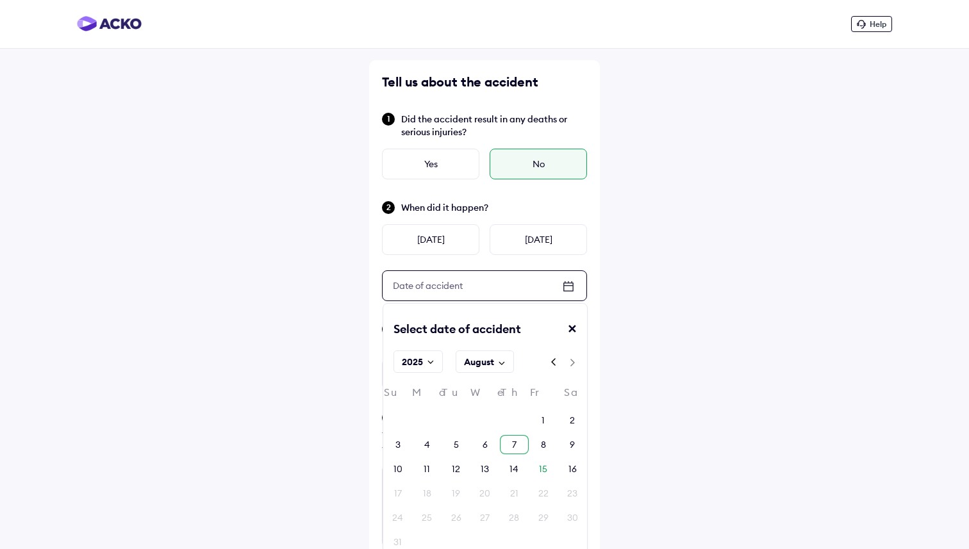
click at [517, 444] on div "7" at bounding box center [514, 444] width 29 height 19
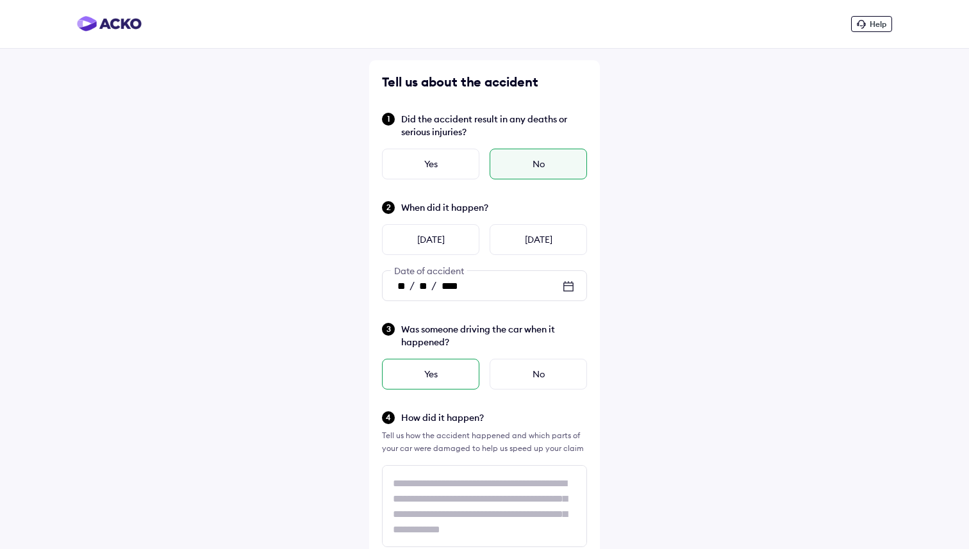
click at [448, 376] on div "Yes" at bounding box center [430, 374] width 97 height 31
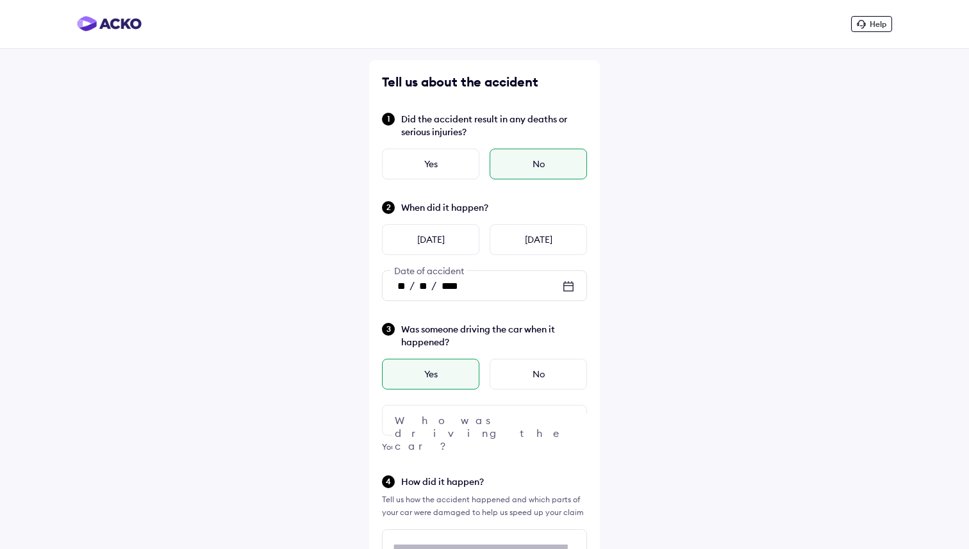
click at [470, 418] on div at bounding box center [484, 420] width 205 height 31
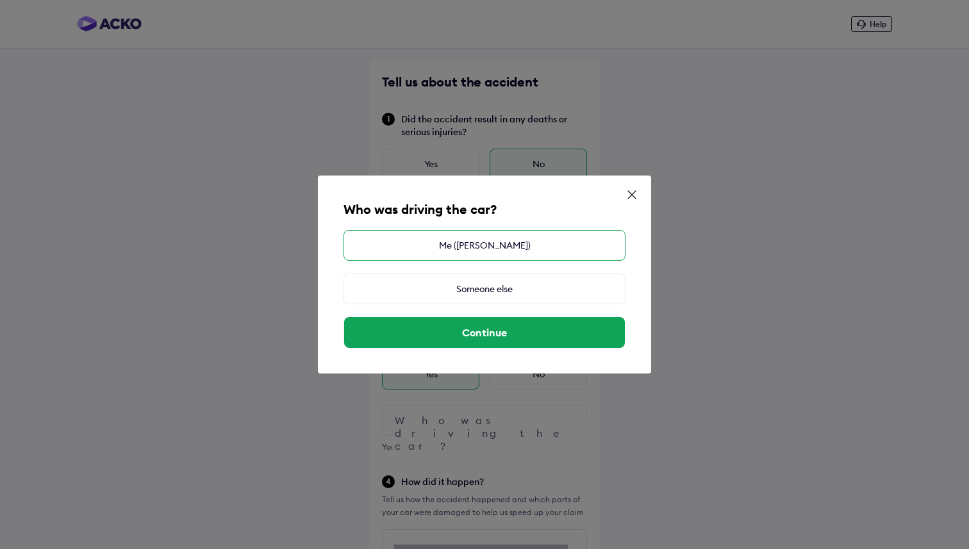
click at [495, 254] on div "Me (DIVYANSHU KUMAWAT)" at bounding box center [484, 245] width 282 height 31
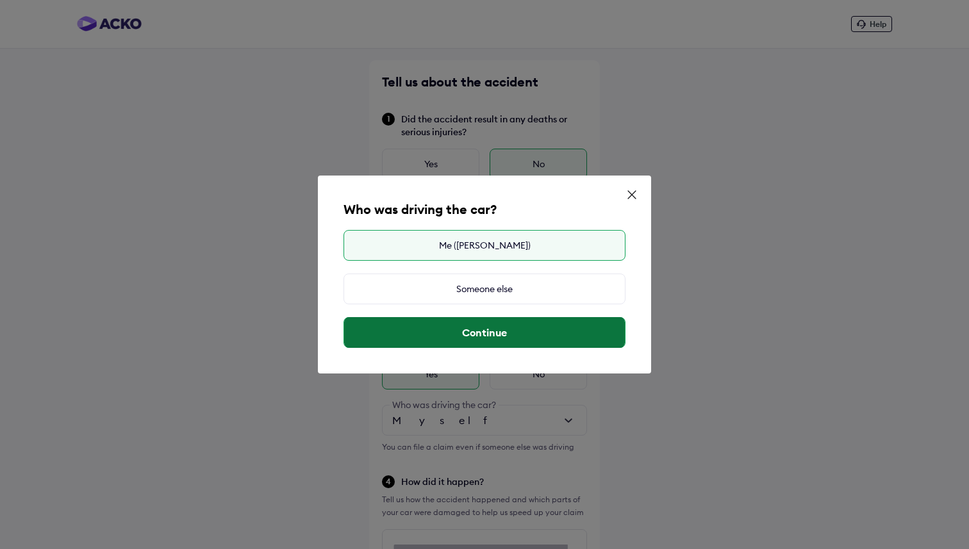
click at [505, 346] on button "Continue" at bounding box center [484, 332] width 281 height 31
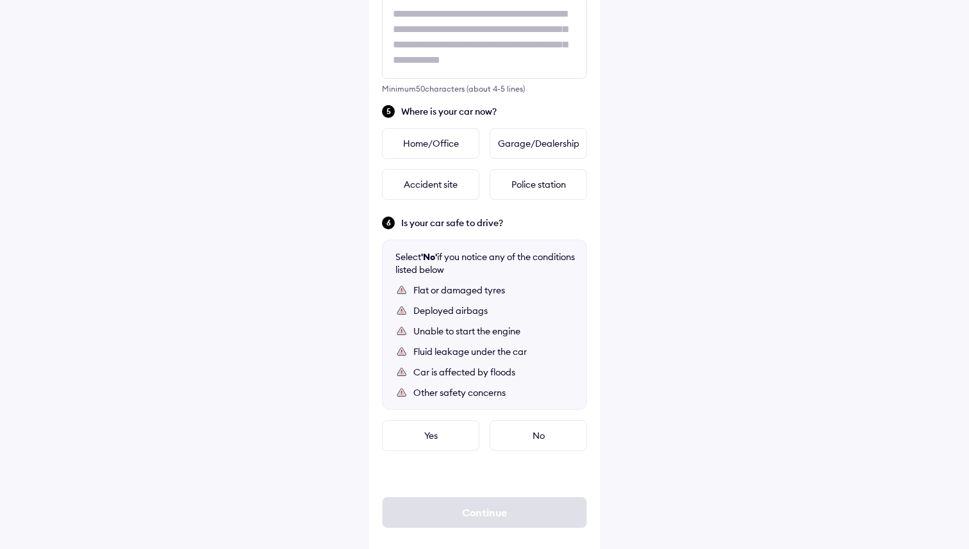
scroll to position [550, 0]
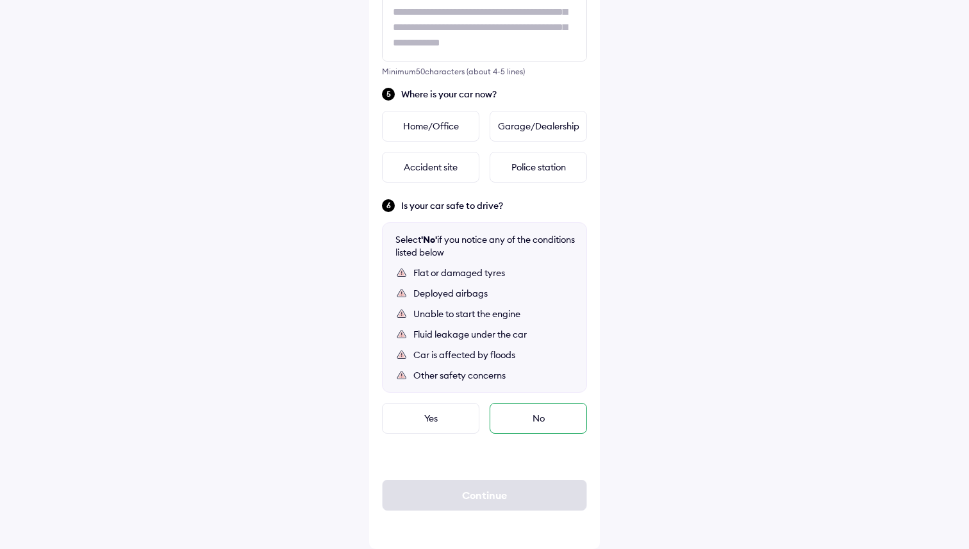
click at [521, 419] on div "No" at bounding box center [538, 418] width 97 height 31
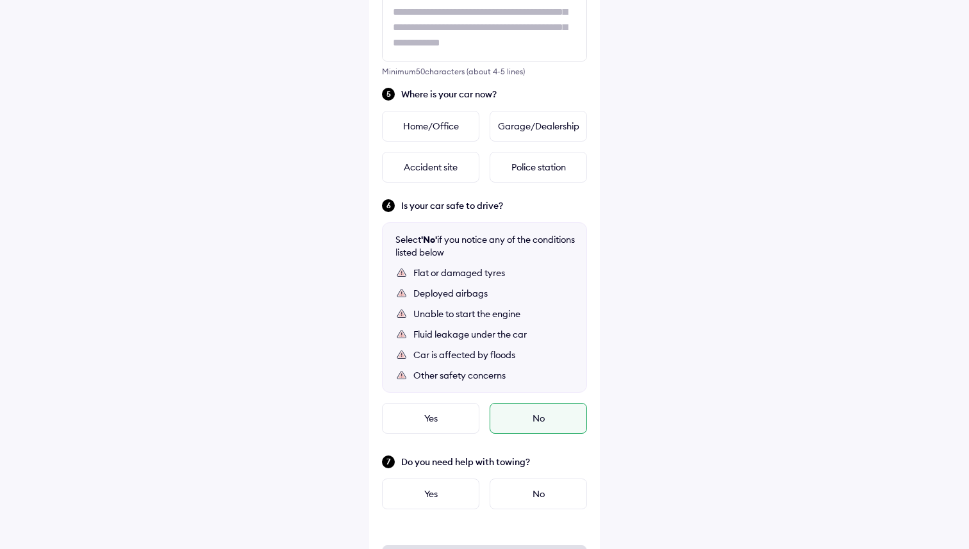
scroll to position [615, 0]
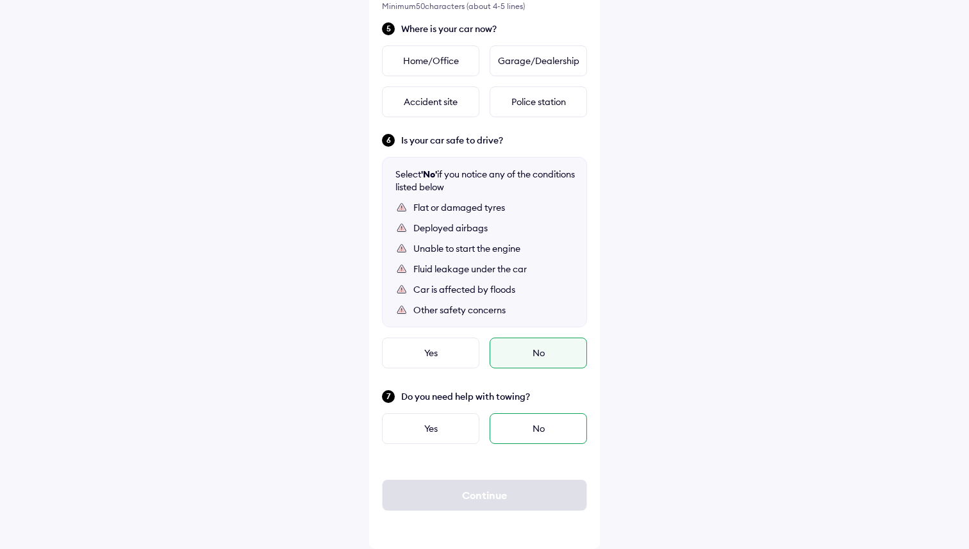
click at [524, 431] on div "No" at bounding box center [538, 428] width 97 height 31
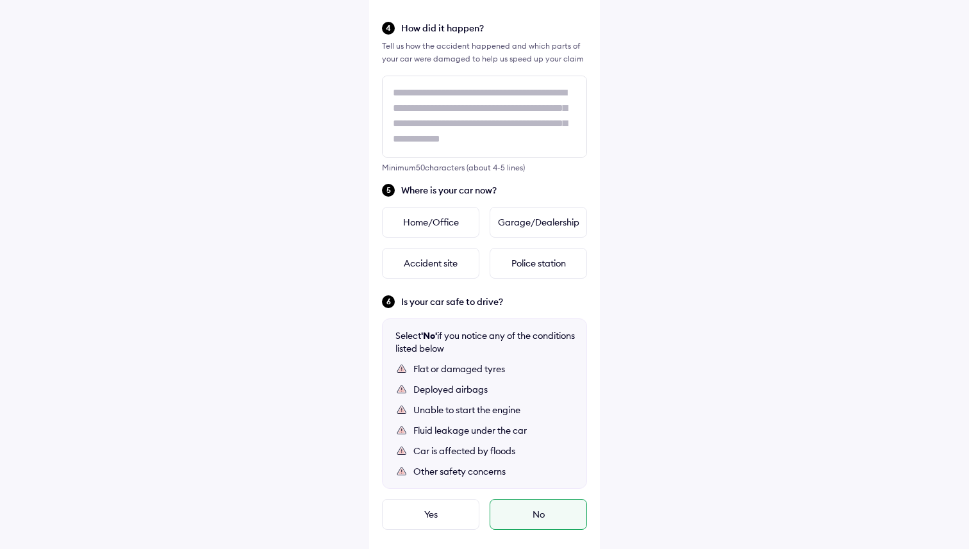
scroll to position [433, 0]
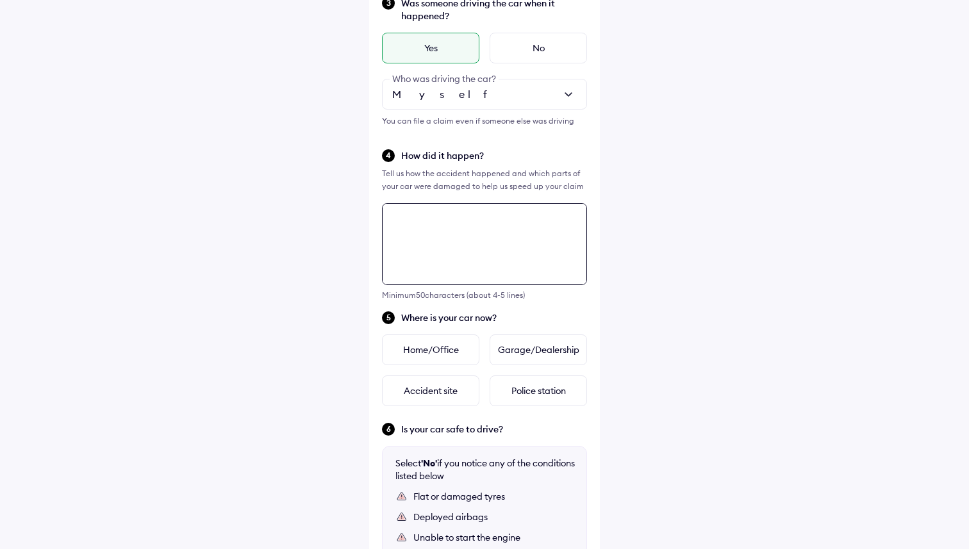
click at [465, 212] on textarea at bounding box center [484, 244] width 205 height 82
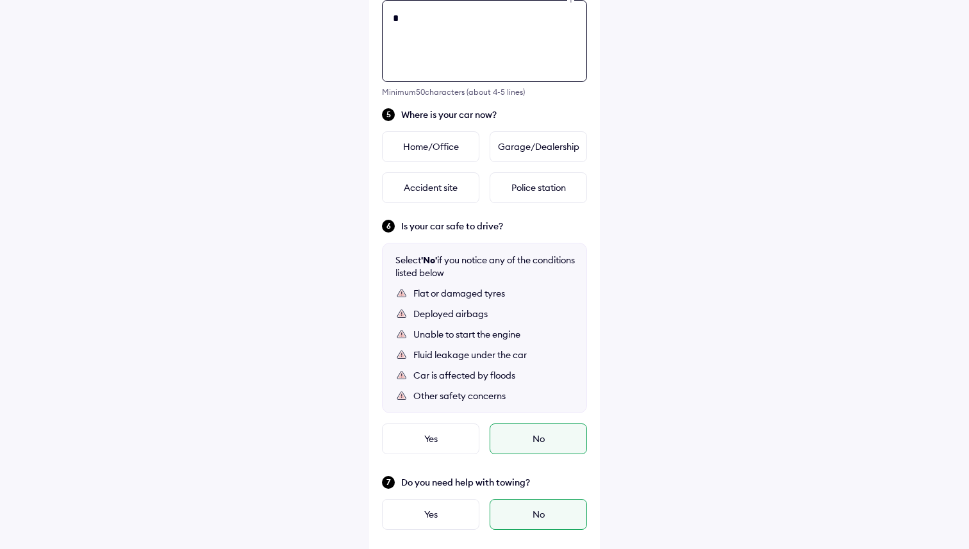
scroll to position [0, 0]
type textarea "*"
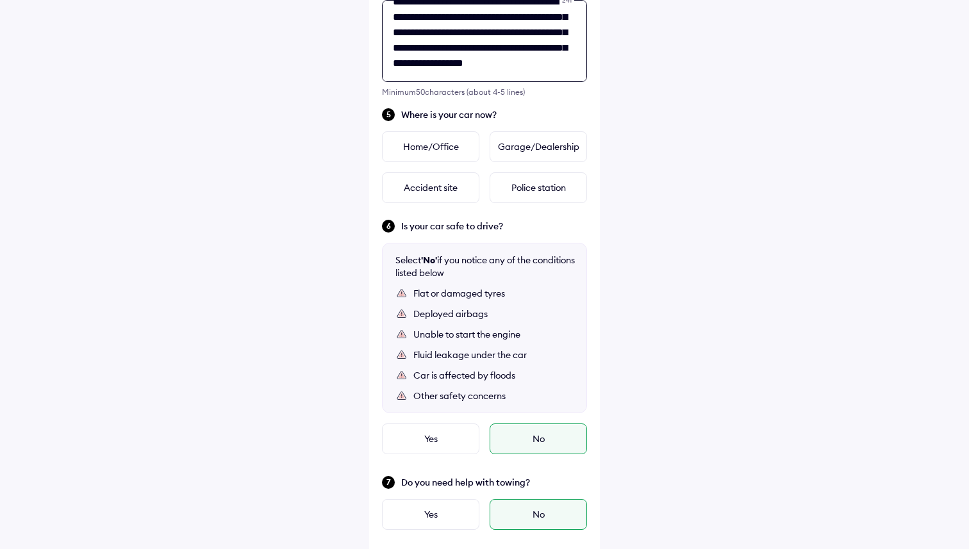
scroll to position [51, 0]
type textarea "**********"
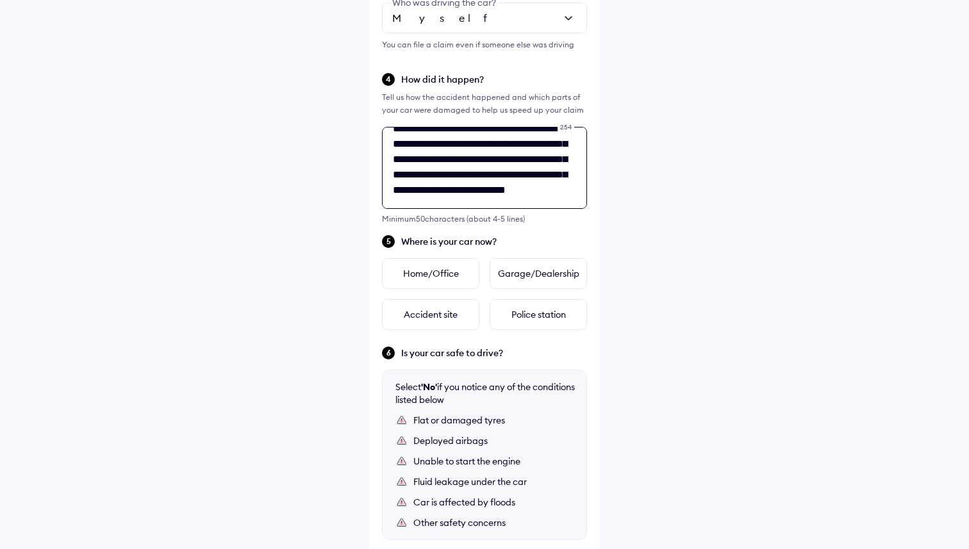
scroll to position [353, 0]
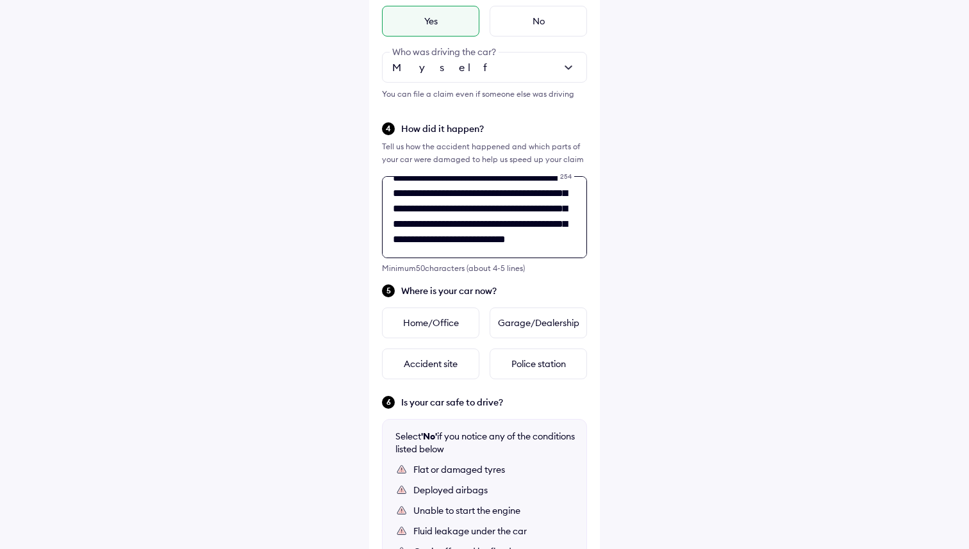
click at [486, 236] on textarea "**********" at bounding box center [484, 217] width 205 height 82
click at [548, 322] on div "Garage/Dealership" at bounding box center [538, 323] width 97 height 31
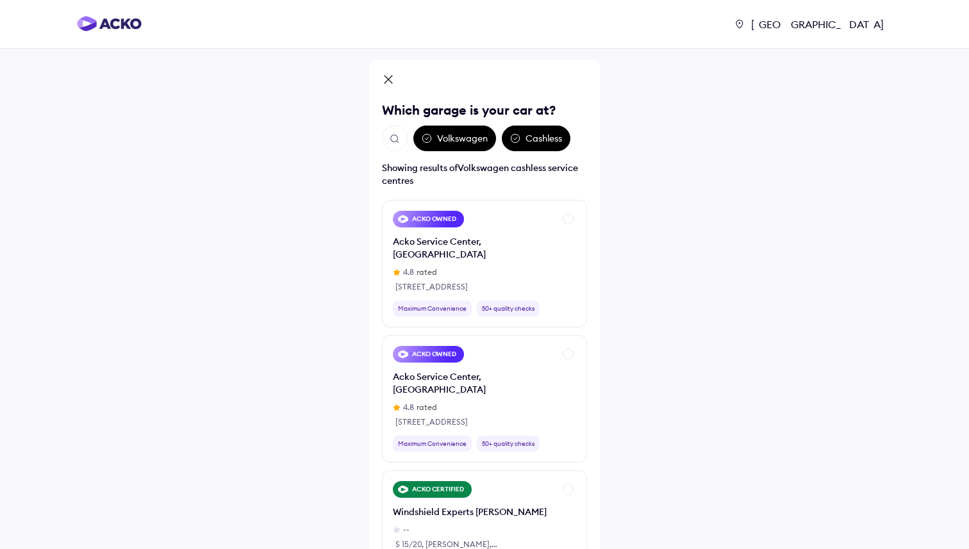
click at [389, 140] on img "Open search" at bounding box center [395, 139] width 12 height 12
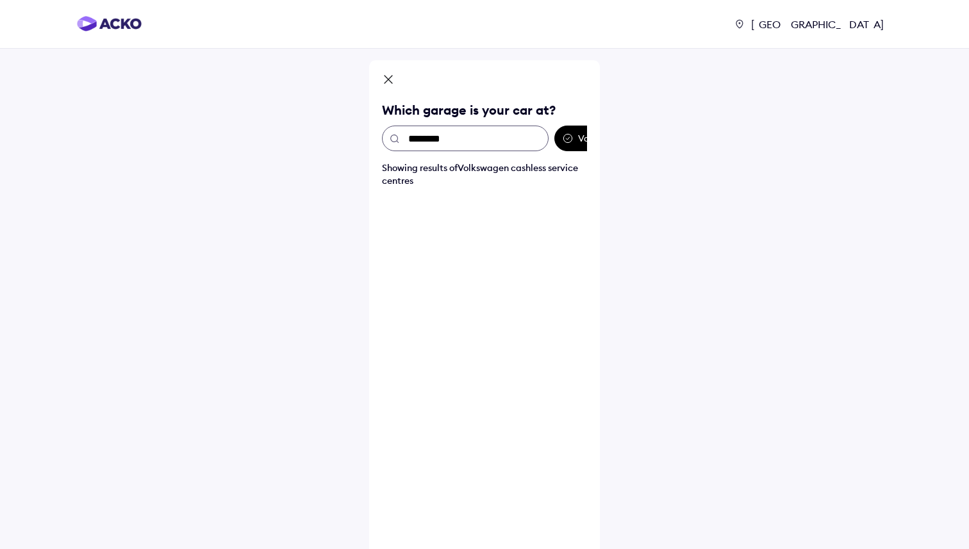
type input "*********"
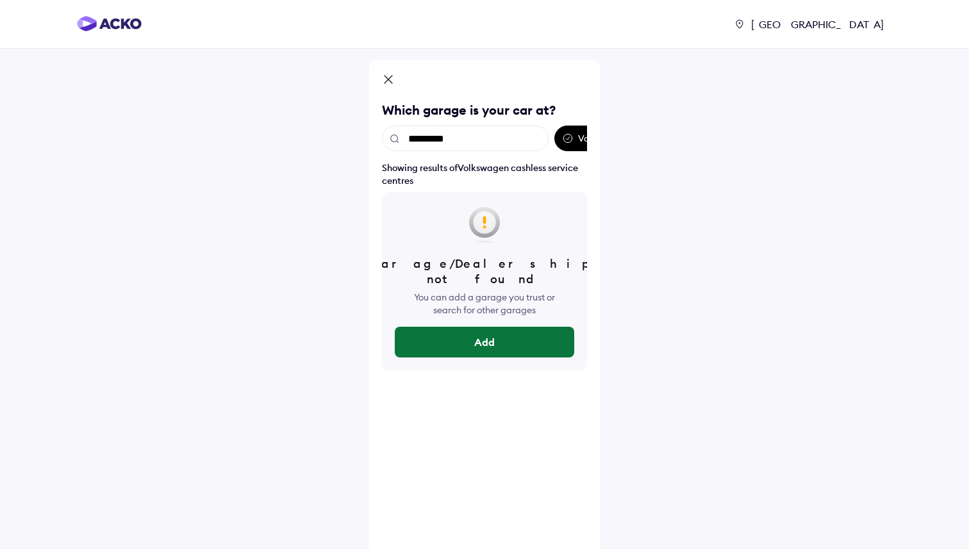
click at [469, 327] on button "Add" at bounding box center [484, 342] width 179 height 31
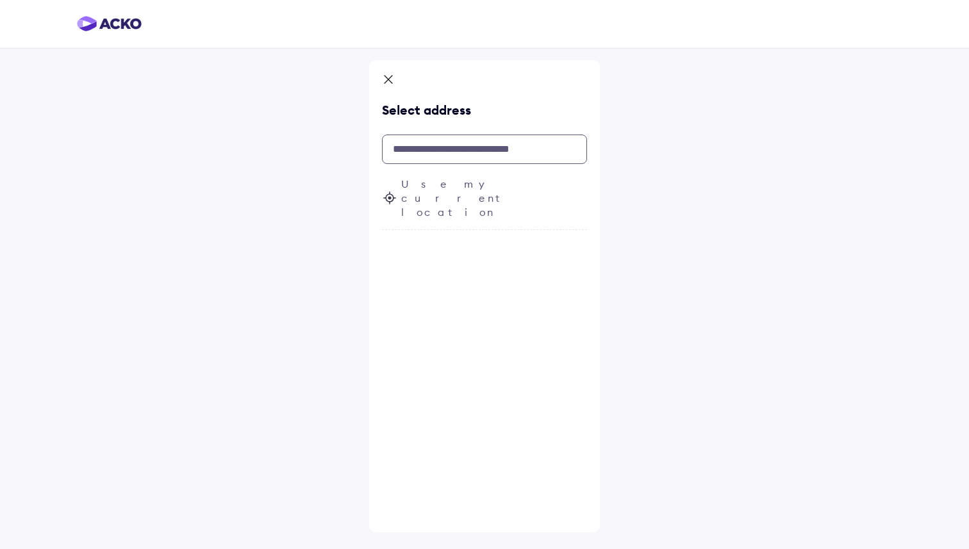
click at [447, 147] on input "text" at bounding box center [484, 149] width 205 height 29
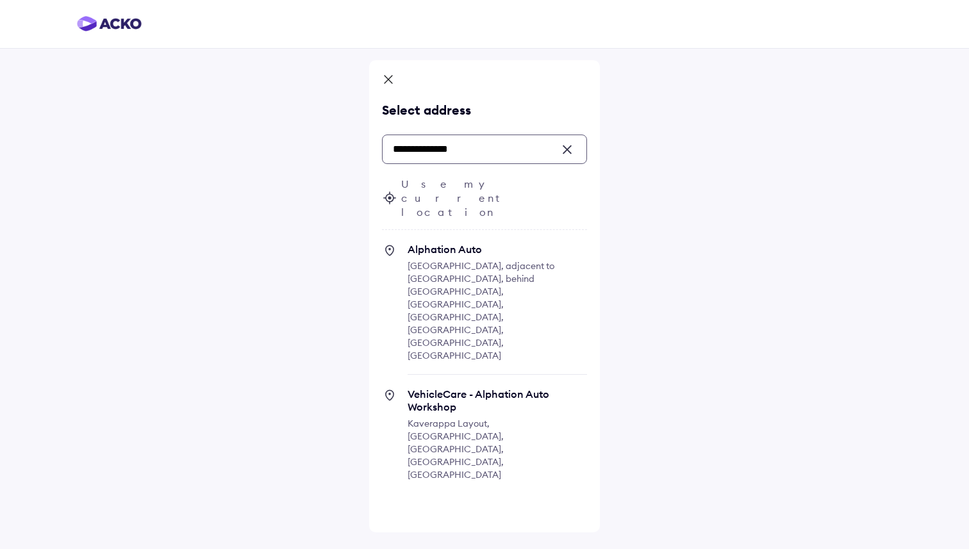
click at [463, 260] on span "Kempapura Main Road, adjacent to Hatha Coco Nest, behind Yemalur, Kempapura, Be…" at bounding box center [481, 310] width 147 height 101
type input "**********"
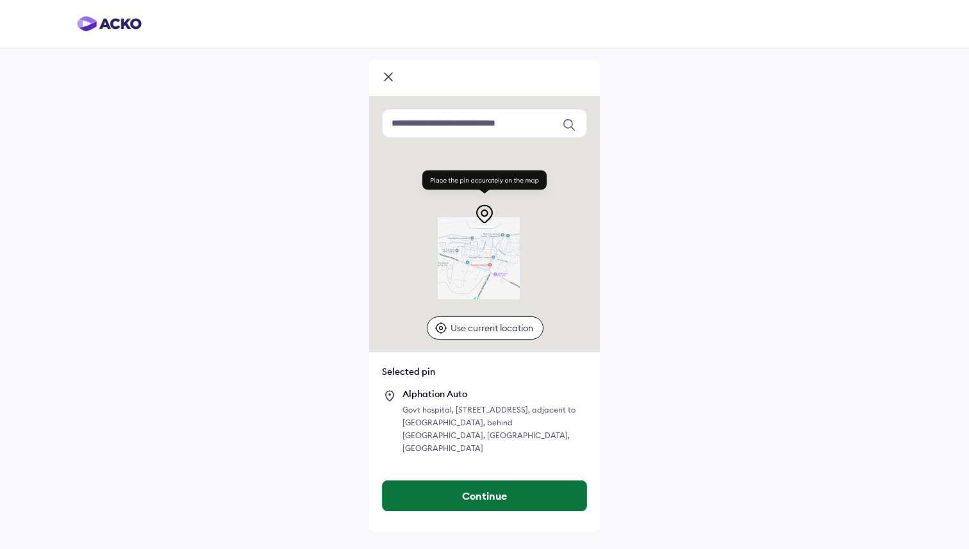
click at [488, 499] on button "Continue" at bounding box center [485, 496] width 204 height 31
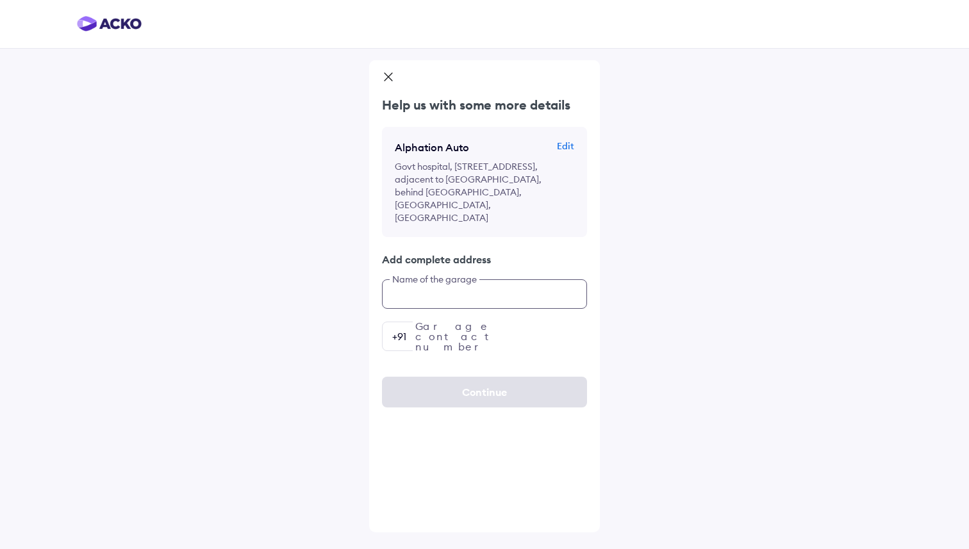
click at [465, 285] on input "text" at bounding box center [484, 293] width 205 height 29
type input "**********"
click at [462, 333] on input "number" at bounding box center [484, 336] width 205 height 29
paste input "number"
paste input "**********"
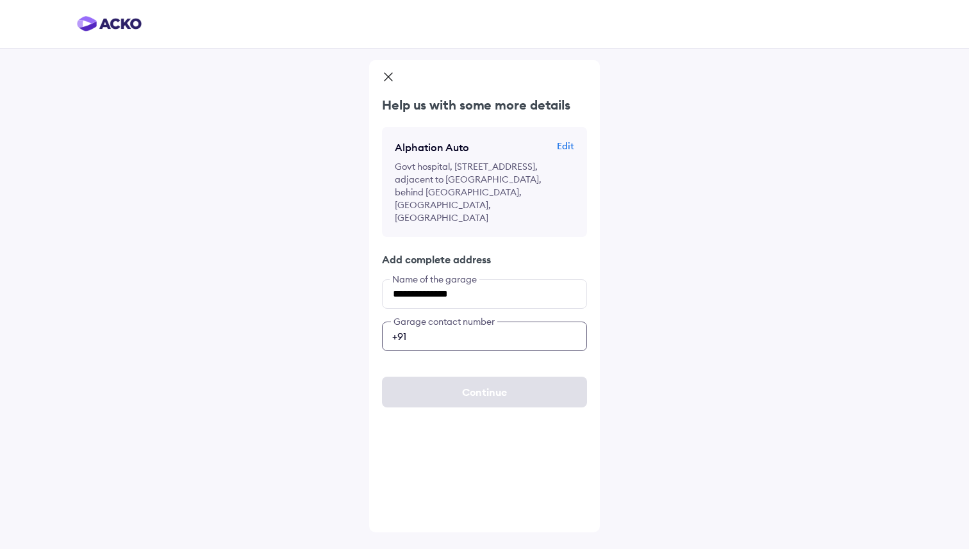
type input "**********"
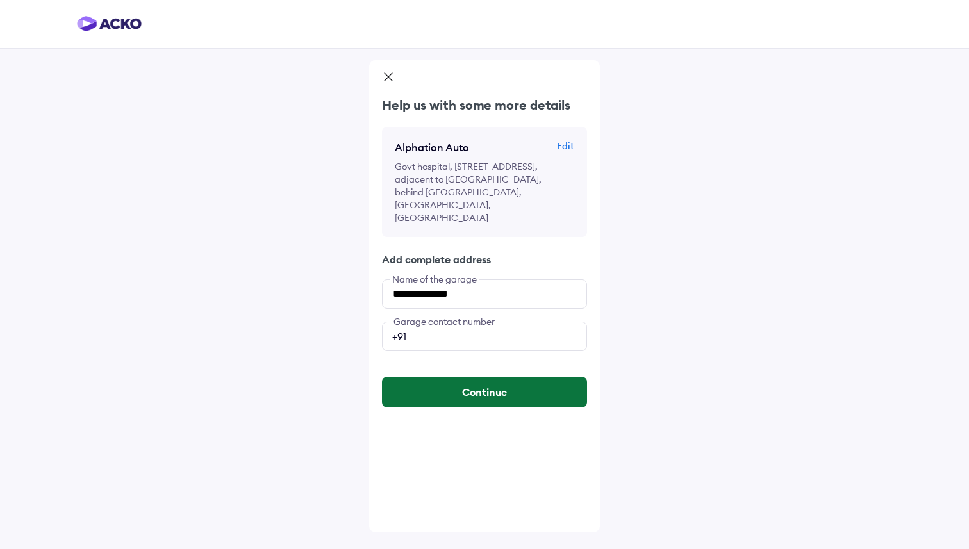
click at [479, 392] on button "Continue" at bounding box center [484, 392] width 205 height 31
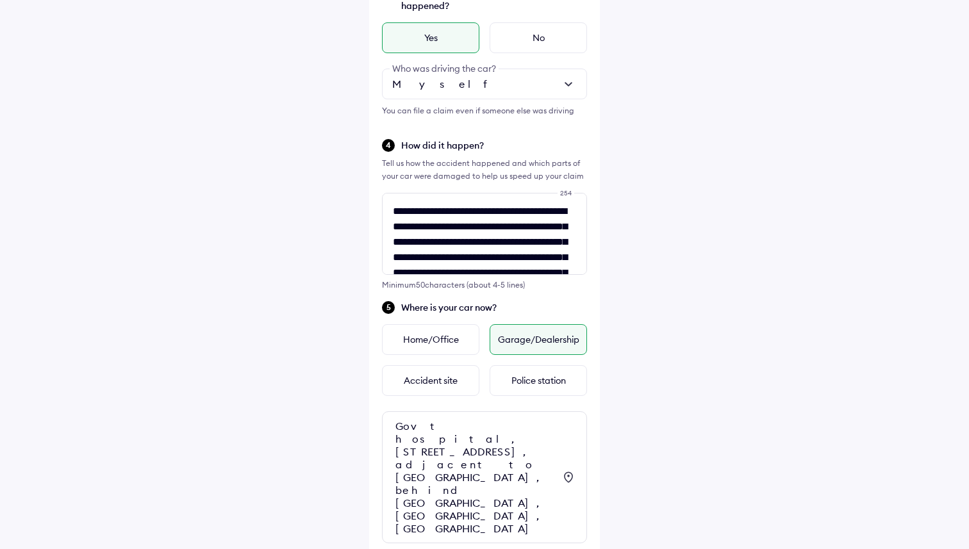
scroll to position [402, 0]
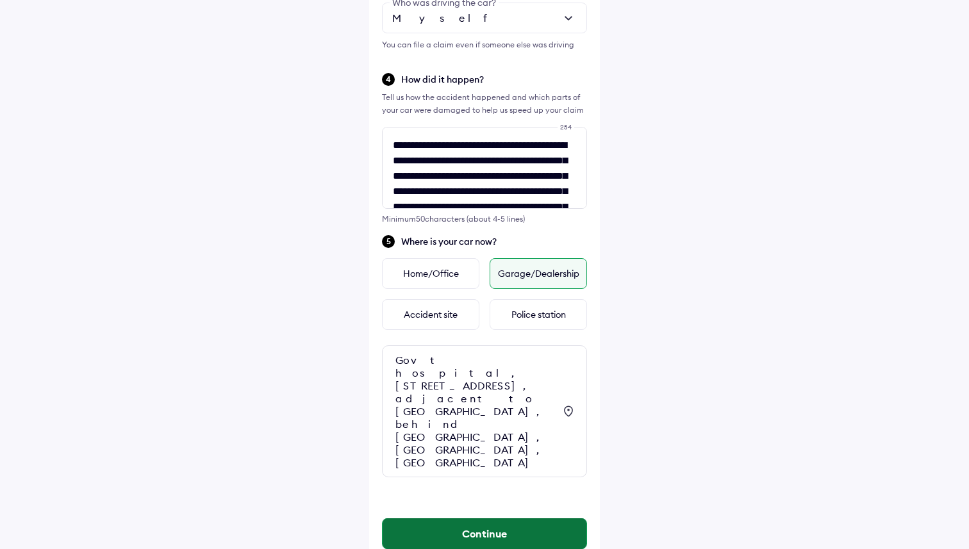
click at [495, 518] on button "Continue" at bounding box center [485, 533] width 204 height 31
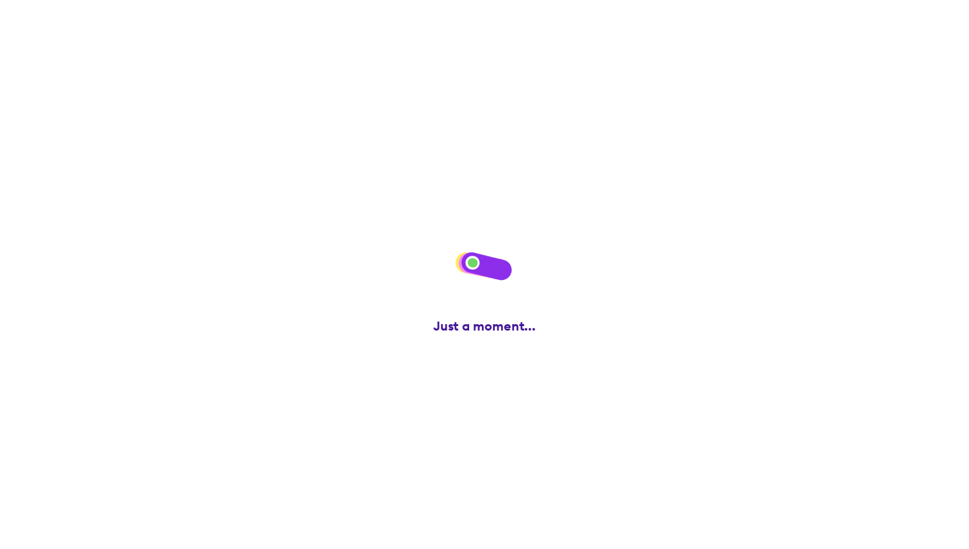
scroll to position [0, 0]
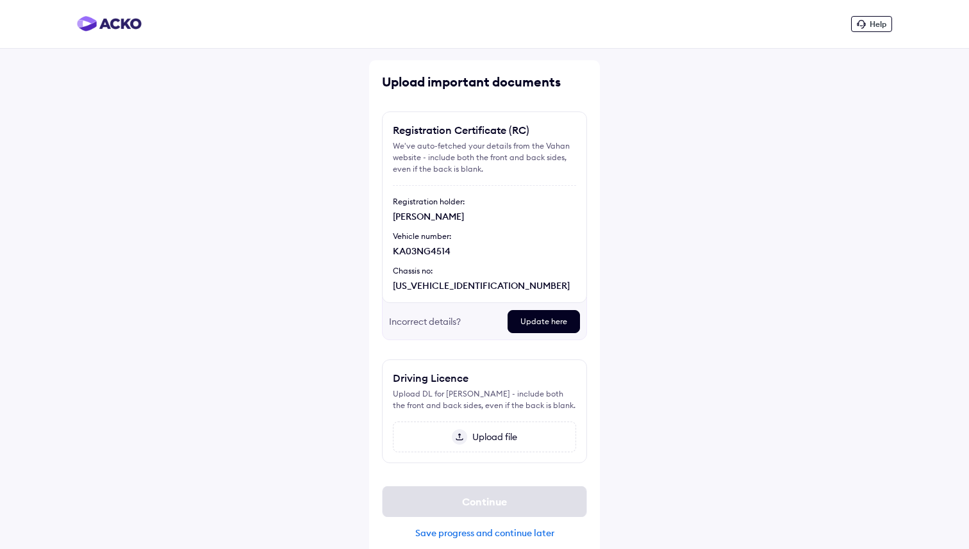
scroll to position [24, 0]
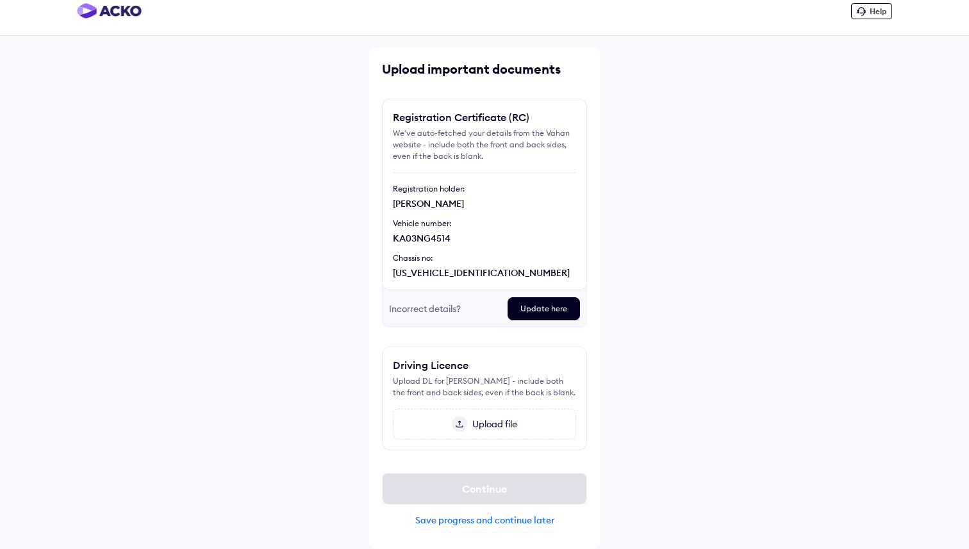
click at [486, 425] on span "Upload file" at bounding box center [492, 424] width 50 height 12
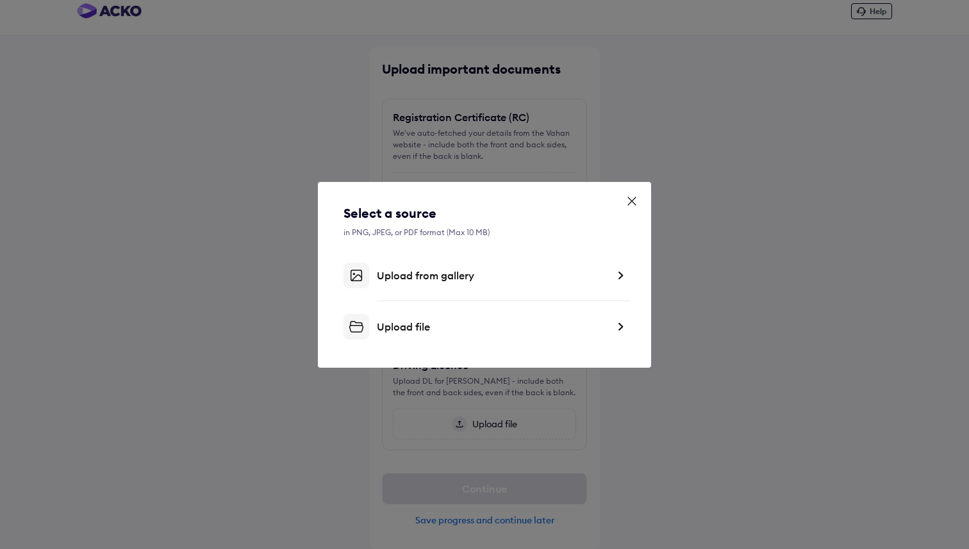
click at [446, 326] on div "Upload file" at bounding box center [492, 326] width 231 height 13
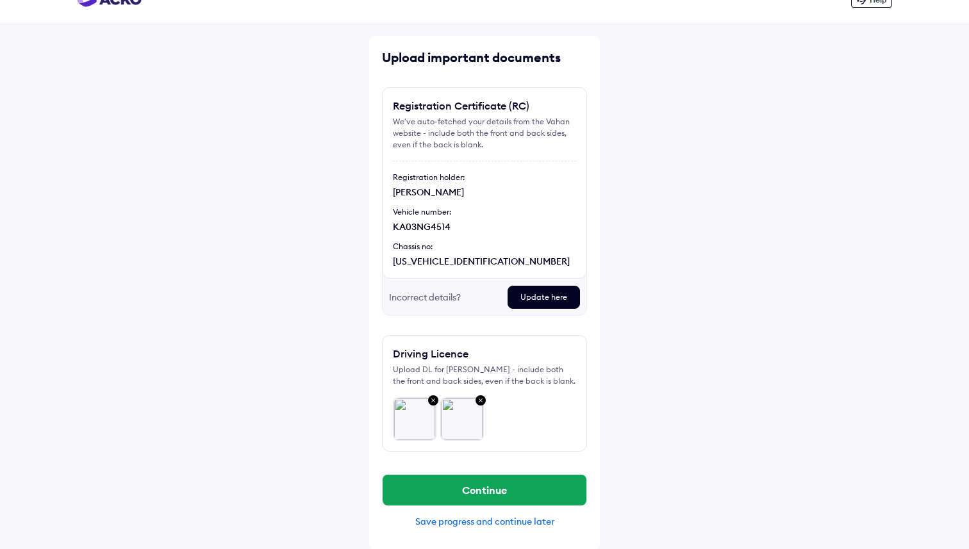
scroll to position [37, 0]
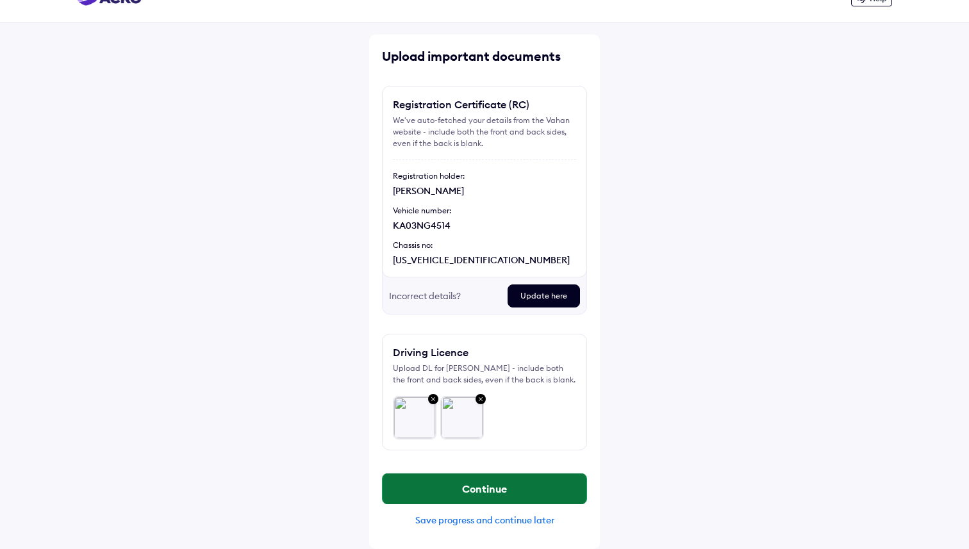
click at [549, 484] on button "Continue" at bounding box center [485, 489] width 204 height 31
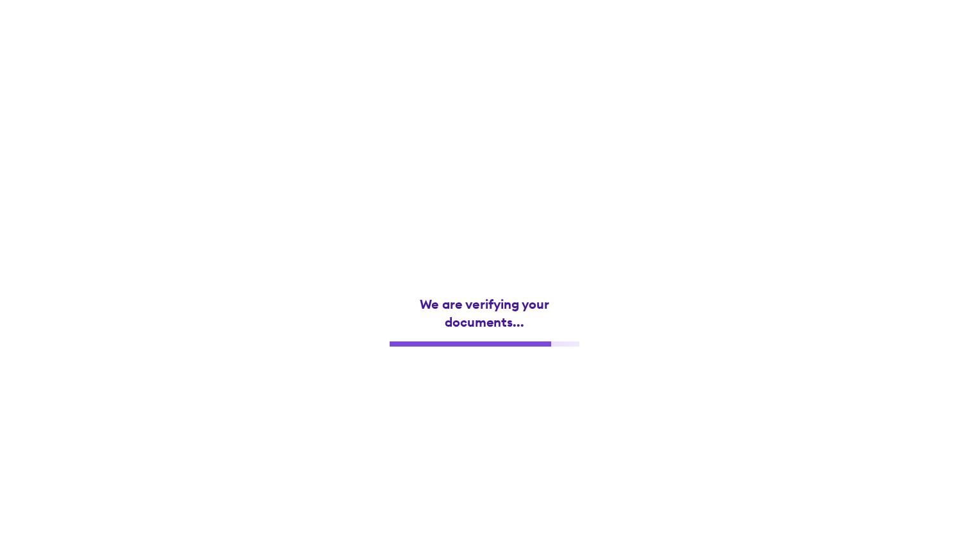
scroll to position [0, 0]
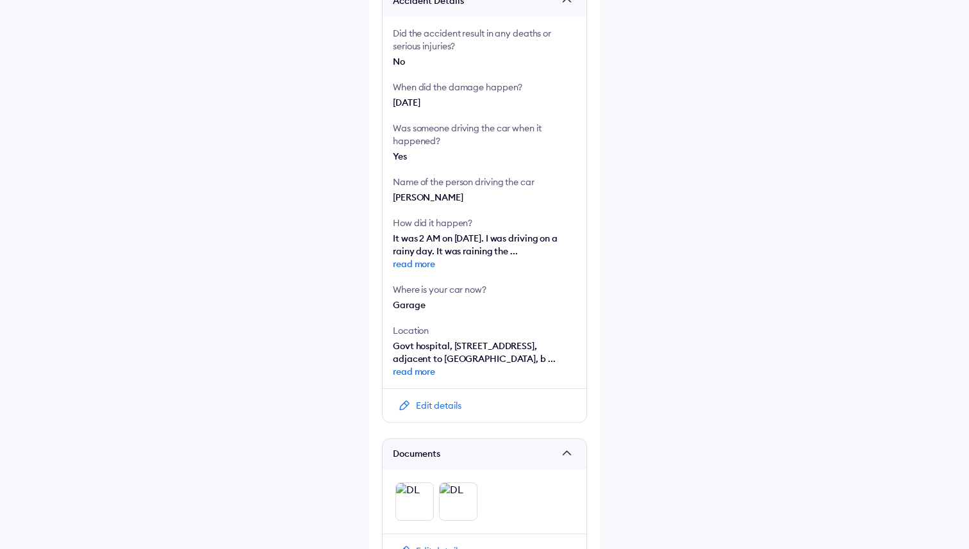
scroll to position [373, 0]
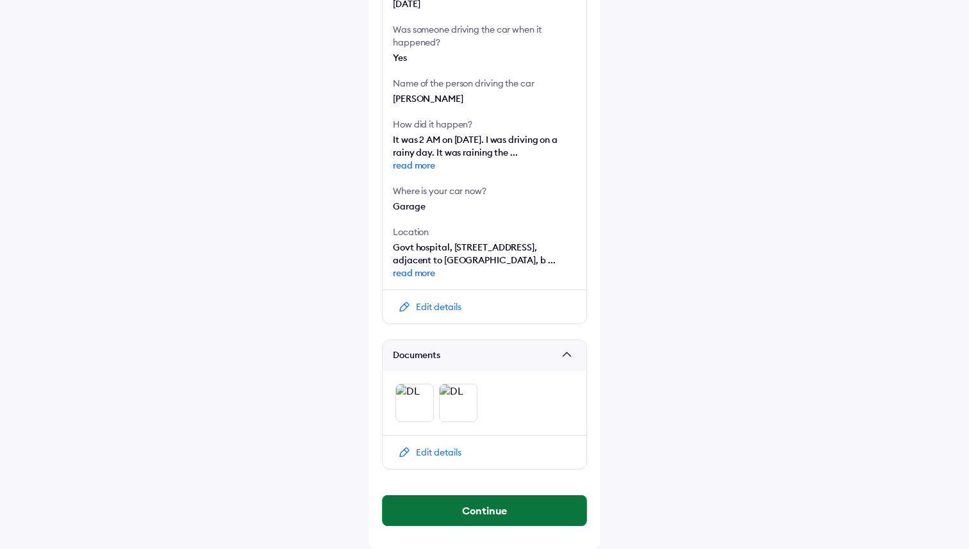
click at [481, 516] on button "Continue" at bounding box center [485, 510] width 204 height 31
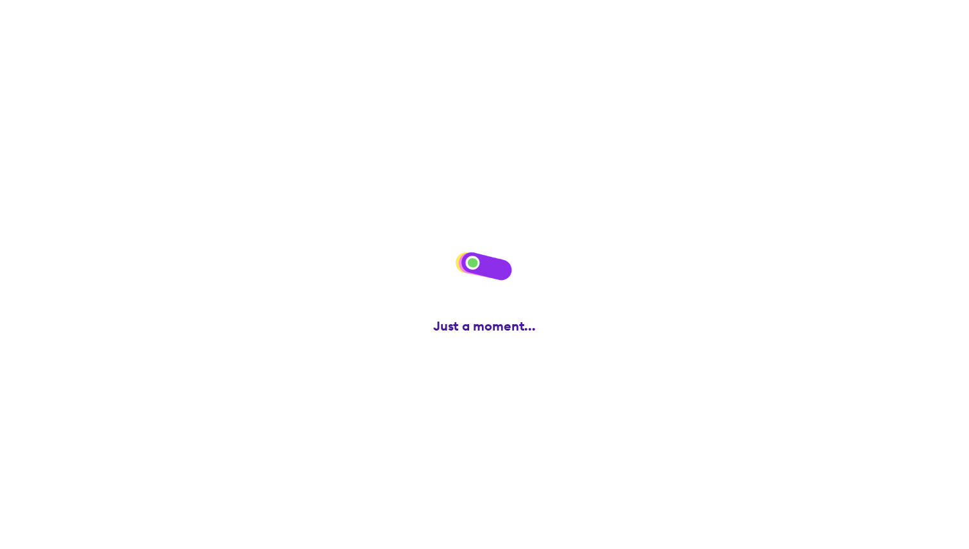
scroll to position [0, 0]
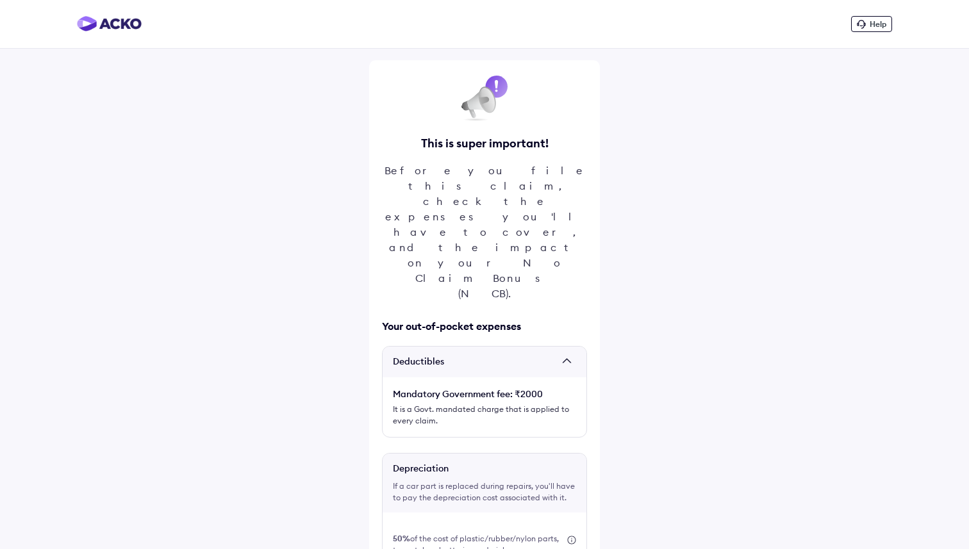
click at [490, 404] on div "It is a Govt. mandated charge that is applied to every claim." at bounding box center [484, 415] width 183 height 23
click at [494, 346] on div "Deductibles Mandatory Government fee: ₹2000 It is a Govt. mandated charge that …" at bounding box center [484, 392] width 205 height 92
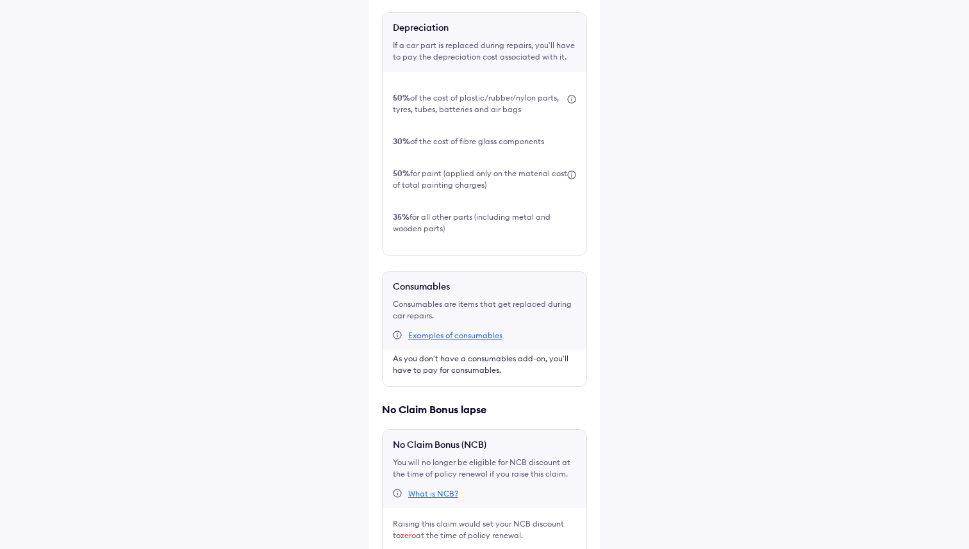
scroll to position [462, 0]
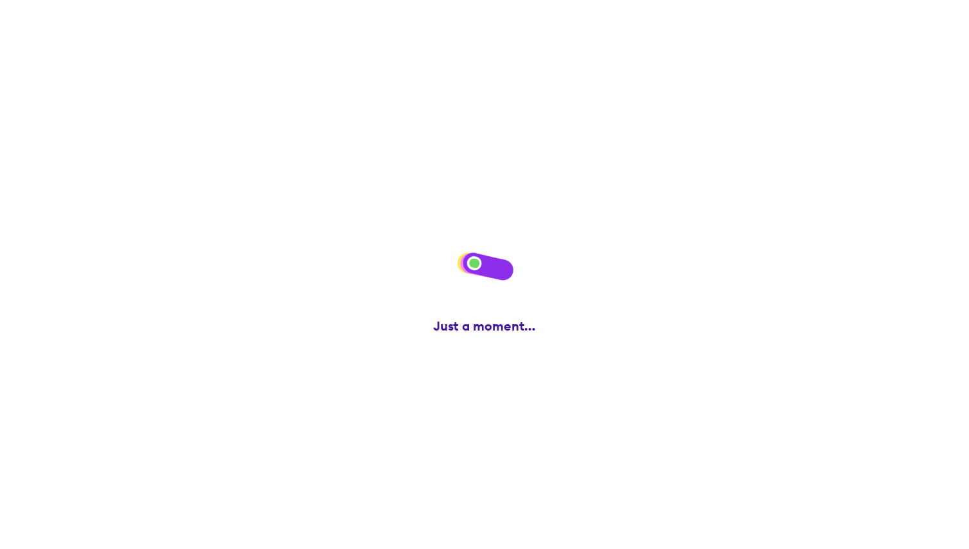
scroll to position [0, 0]
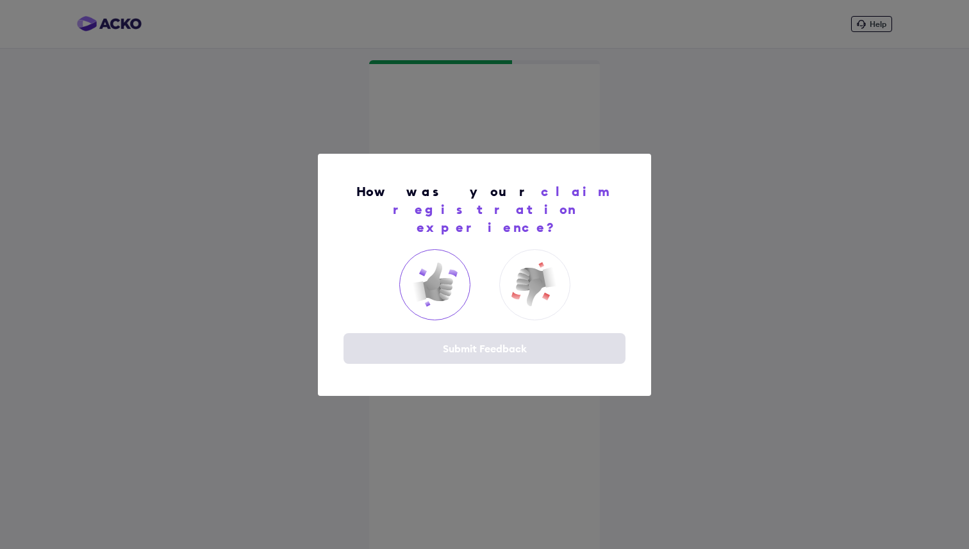
click at [451, 271] on img at bounding box center [434, 284] width 51 height 51
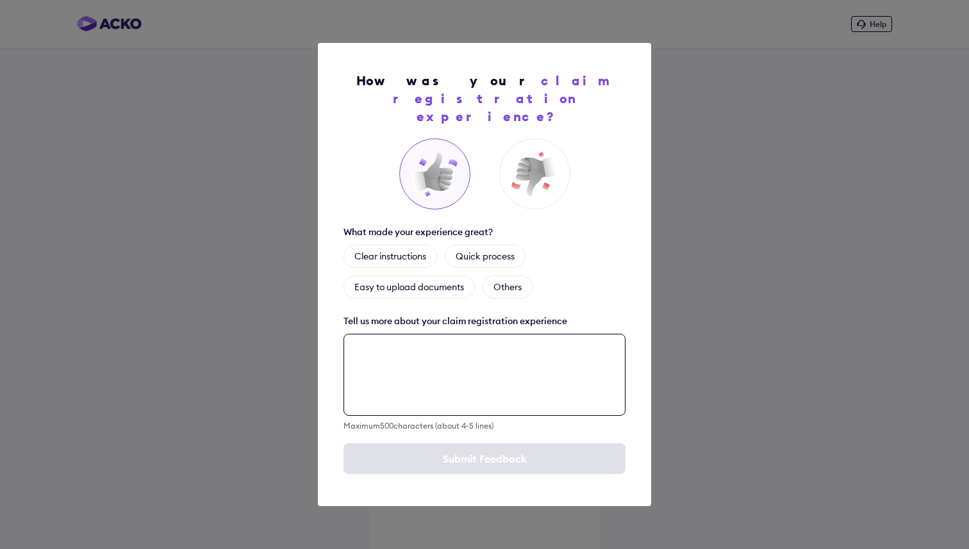
click at [461, 344] on textarea at bounding box center [484, 375] width 282 height 82
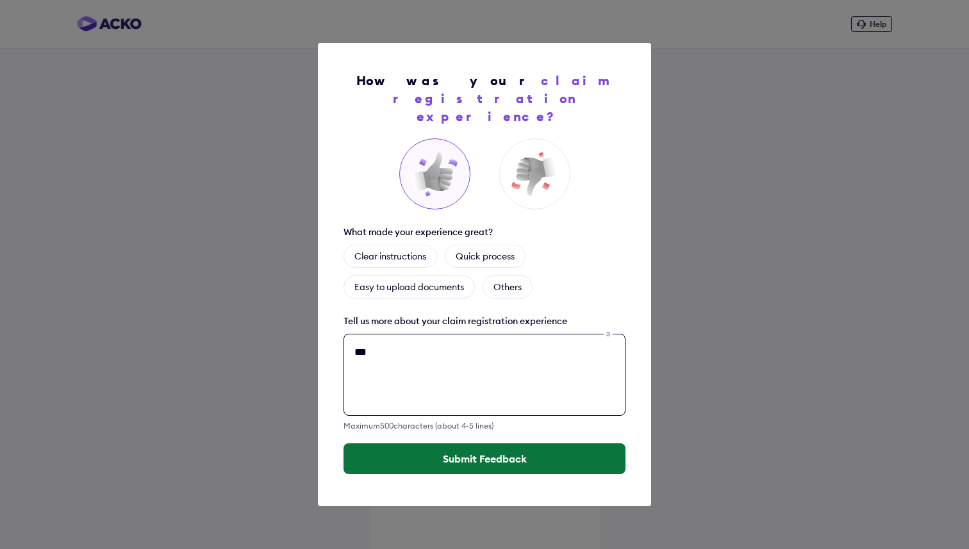
type textarea "***"
click at [515, 458] on button "Submit Feedback" at bounding box center [484, 458] width 282 height 31
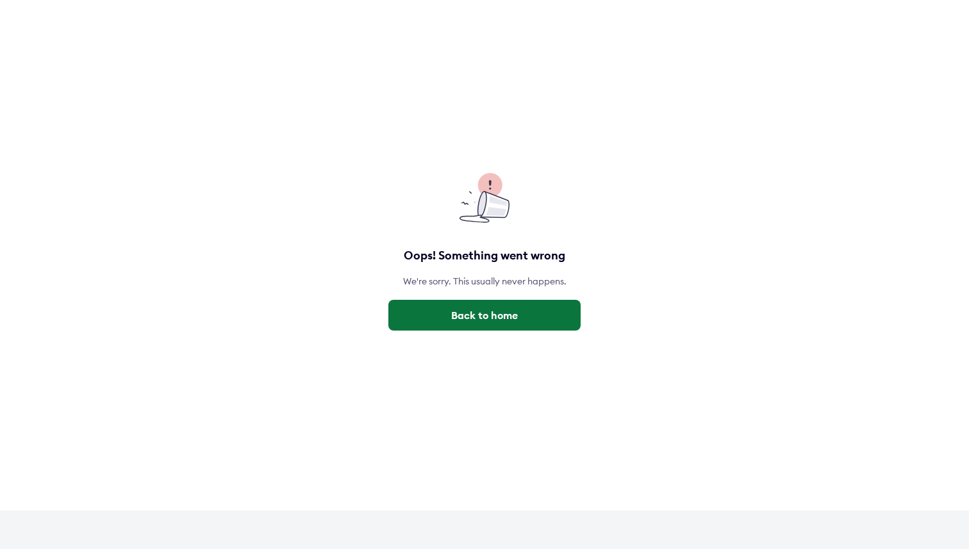
click at [529, 316] on button "Back to home" at bounding box center [484, 315] width 192 height 31
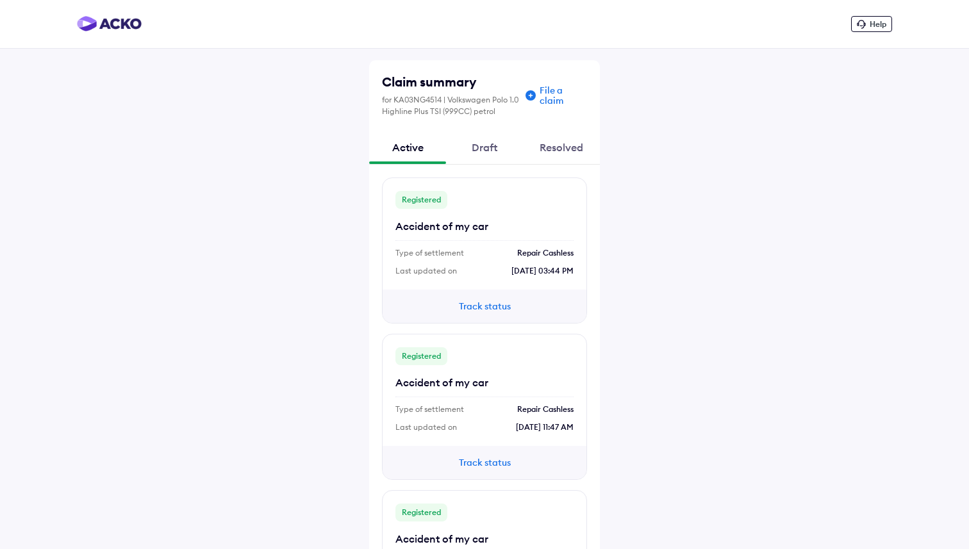
click at [480, 299] on button "Track status" at bounding box center [484, 306] width 77 height 14
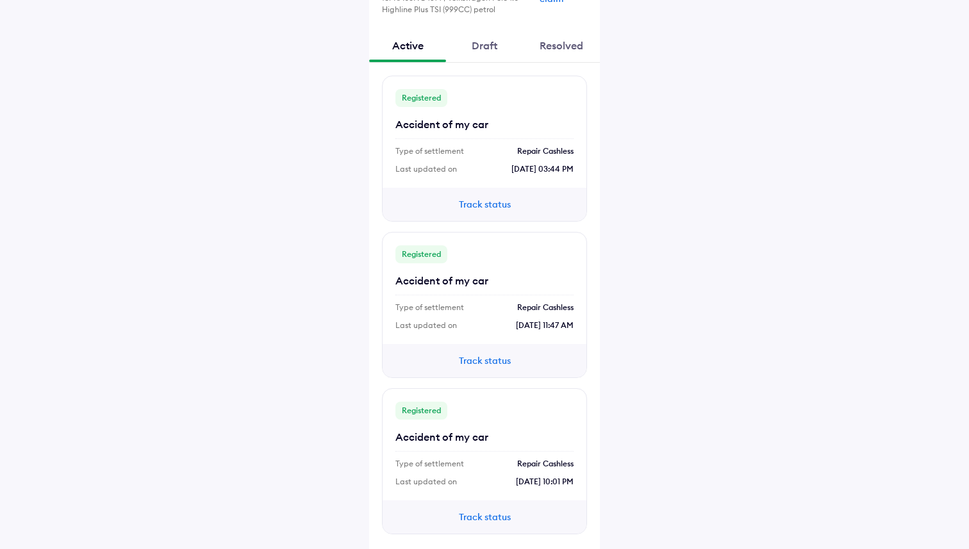
scroll to position [110, 0]
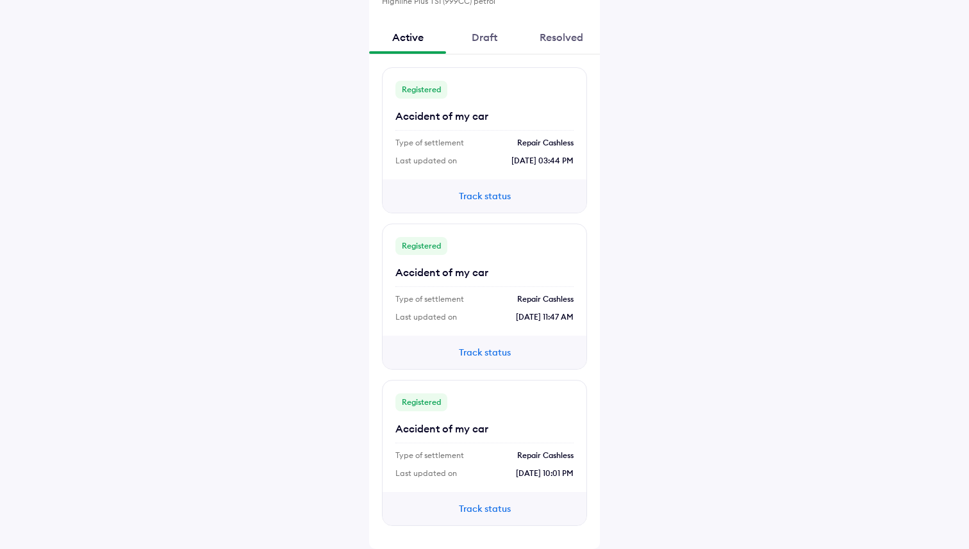
click at [499, 200] on button "Track status" at bounding box center [484, 196] width 77 height 14
